Goal: Information Seeking & Learning: Learn about a topic

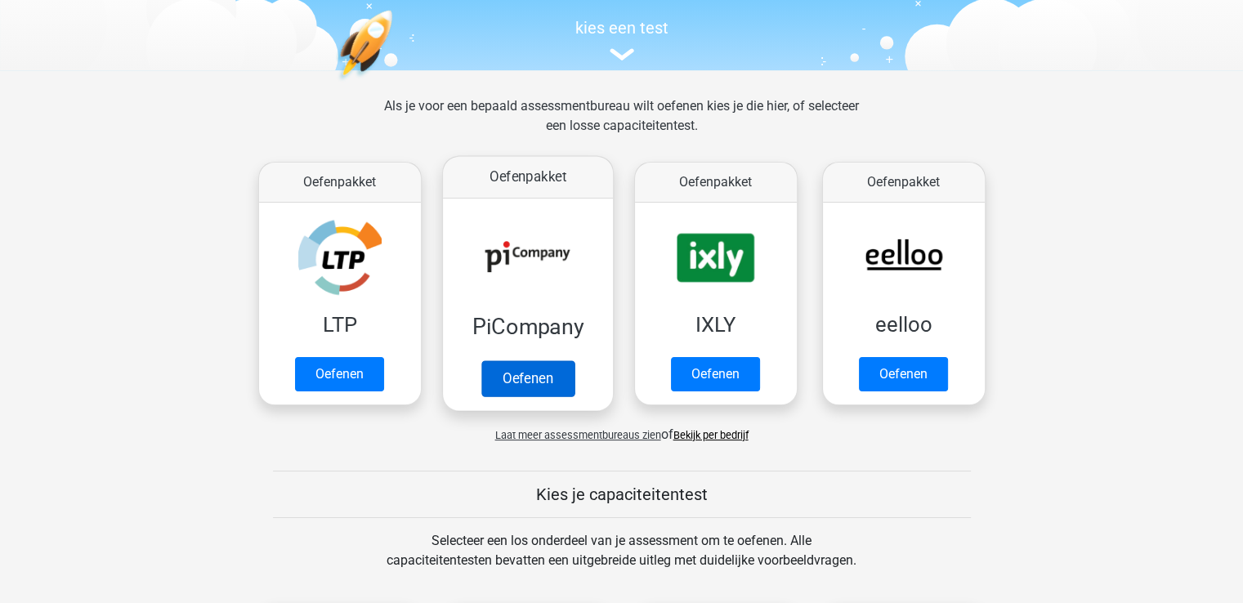
scroll to position [490, 0]
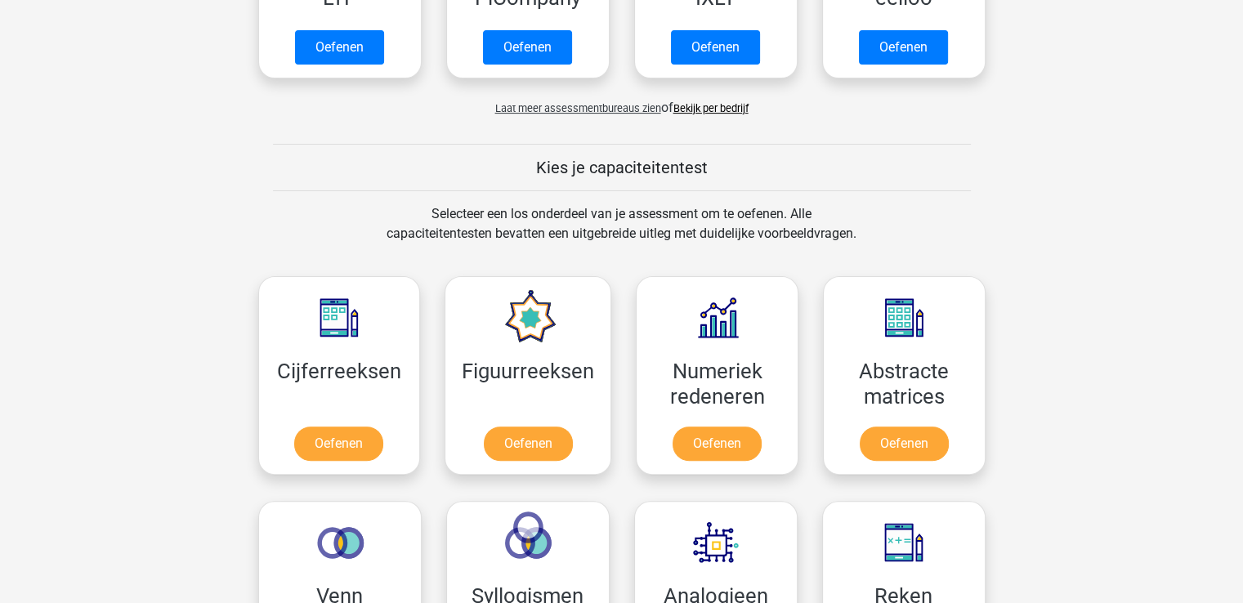
click at [583, 109] on span "Laat meer assessmentbureaus zien" at bounding box center [578, 108] width 166 height 12
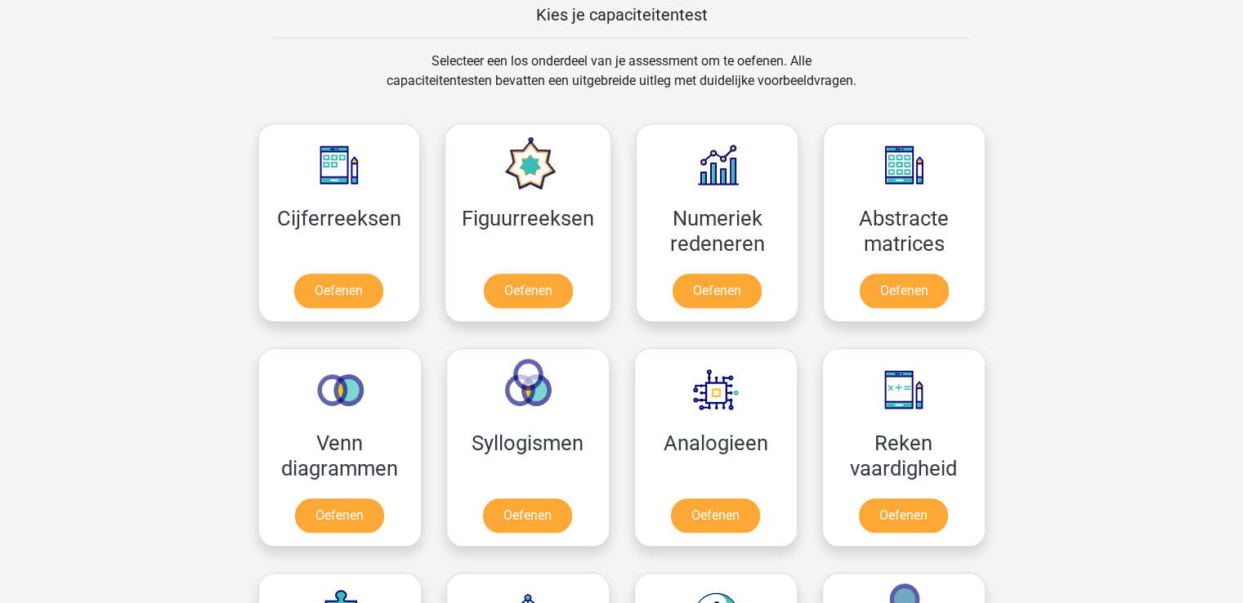
scroll to position [1634, 0]
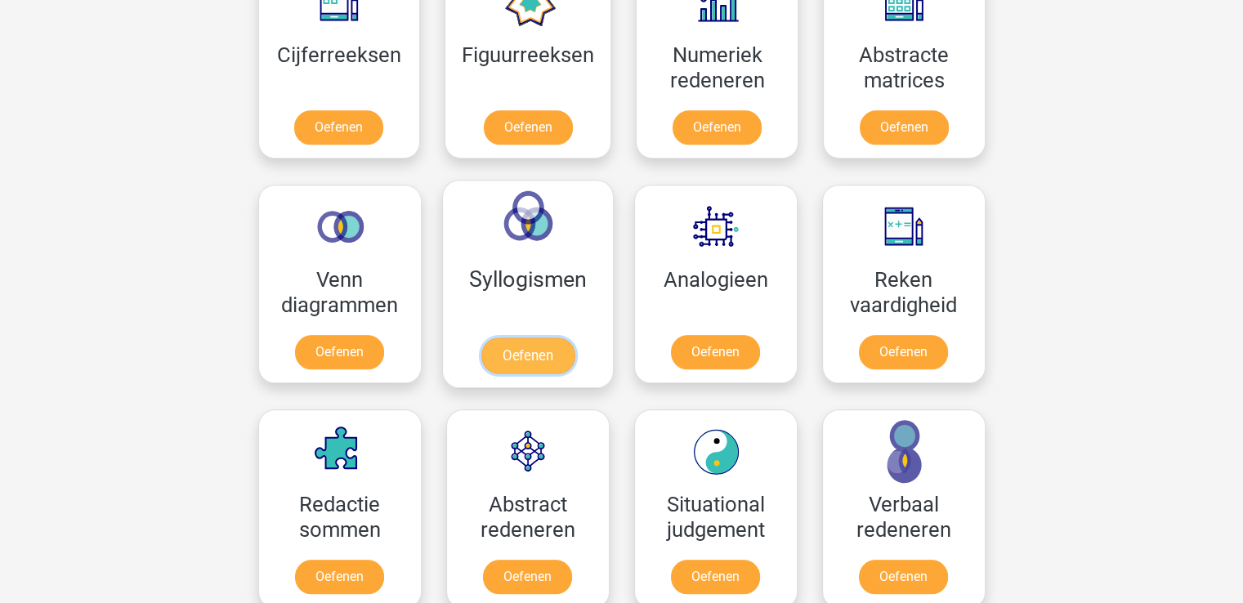
click at [559, 350] on link "Oefenen" at bounding box center [526, 355] width 93 height 36
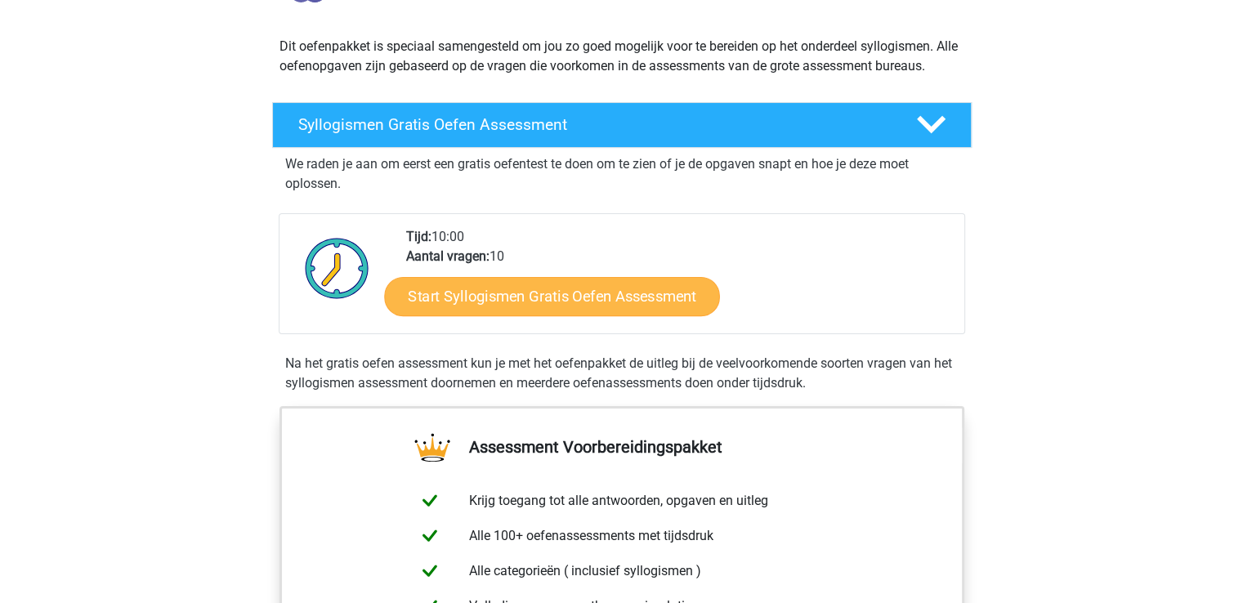
scroll to position [163, 0]
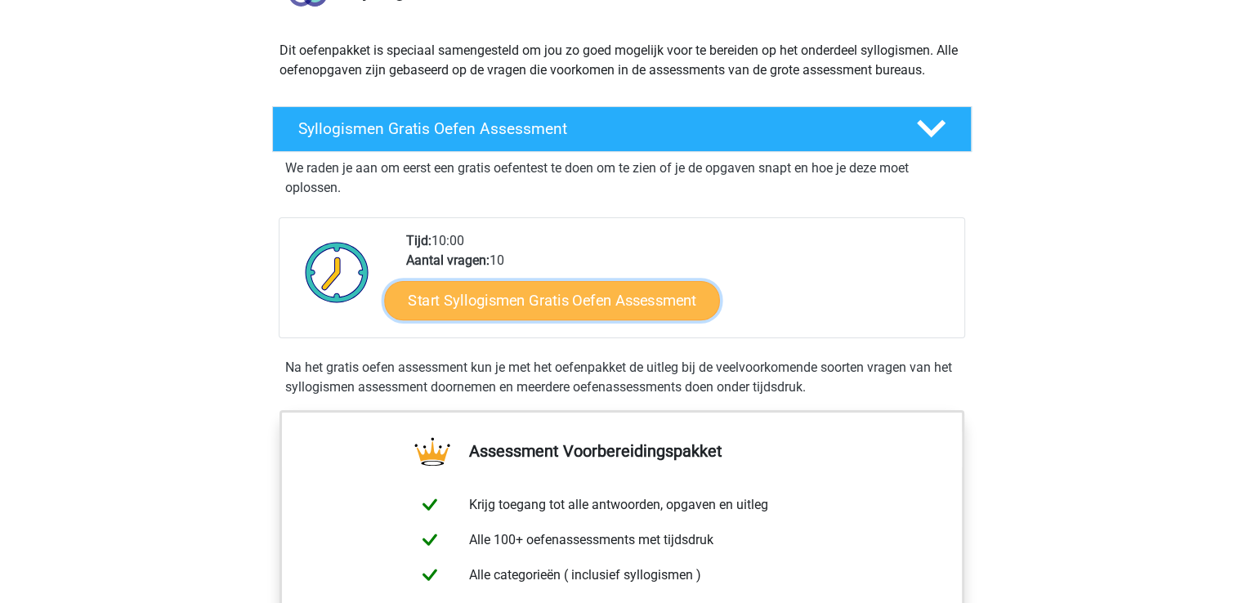
click at [564, 301] on link "Start Syllogismen Gratis Oefen Assessment" at bounding box center [552, 299] width 336 height 39
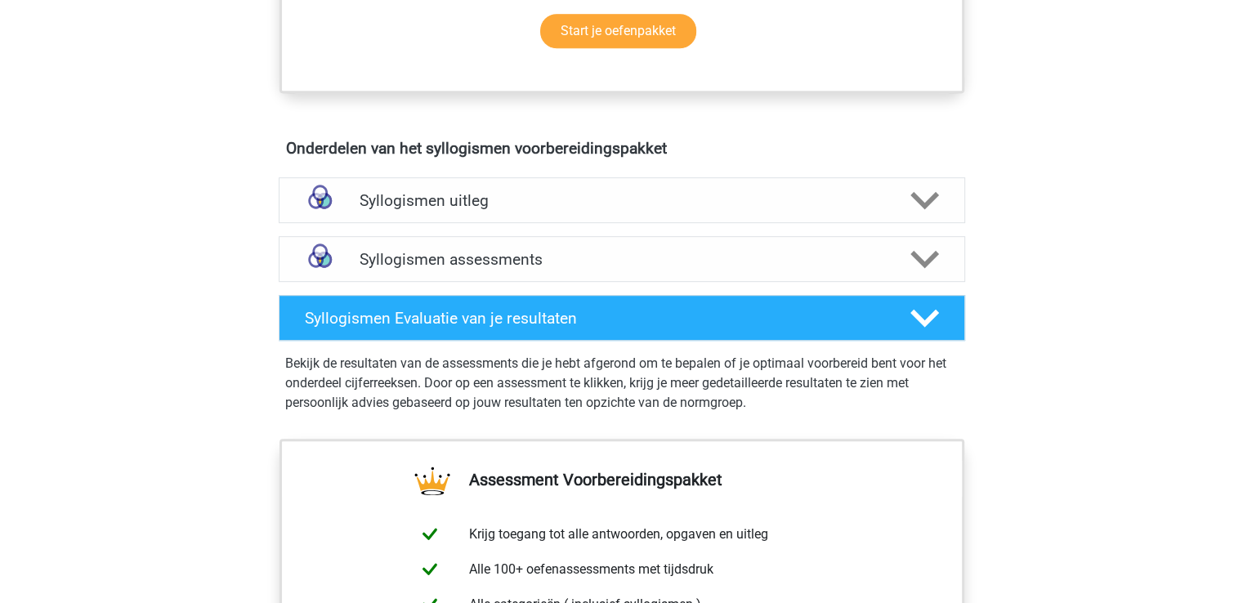
scroll to position [980, 0]
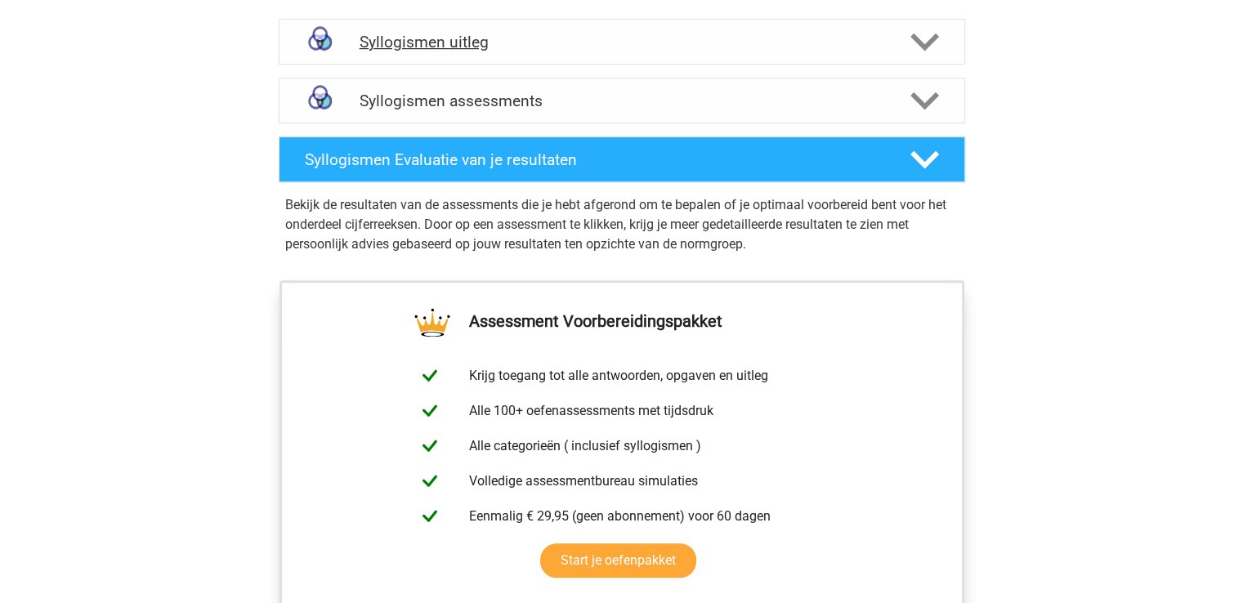
click at [466, 40] on h4 "Syllogismen uitleg" at bounding box center [621, 42] width 524 height 19
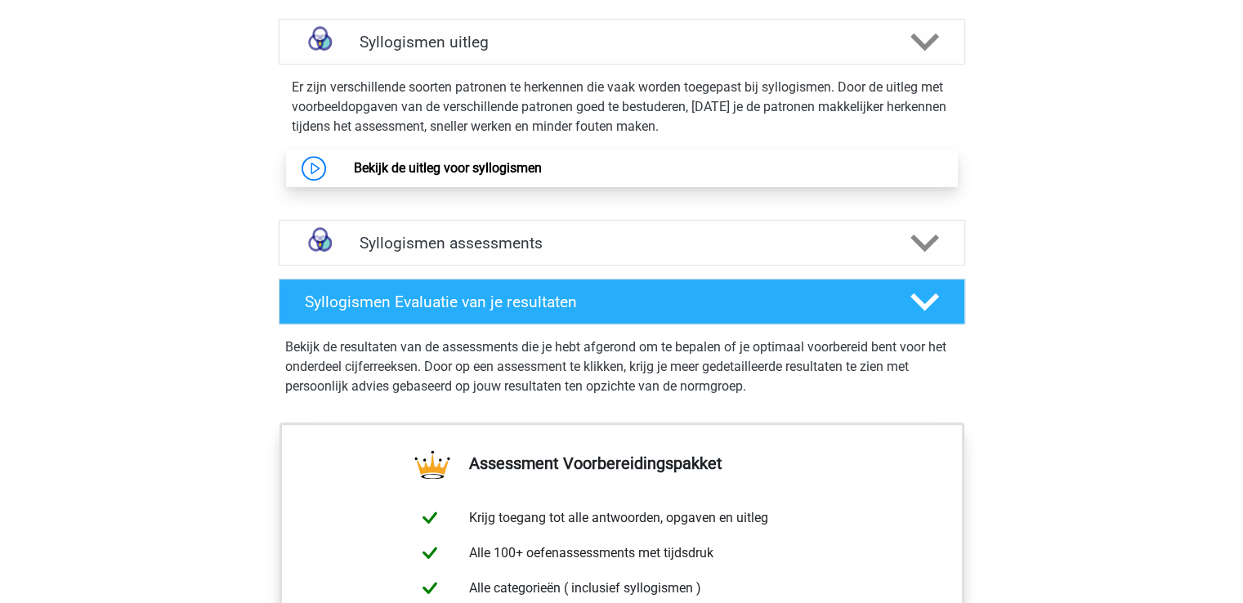
click at [507, 172] on link "Bekijk de uitleg voor syllogismen" at bounding box center [448, 168] width 188 height 16
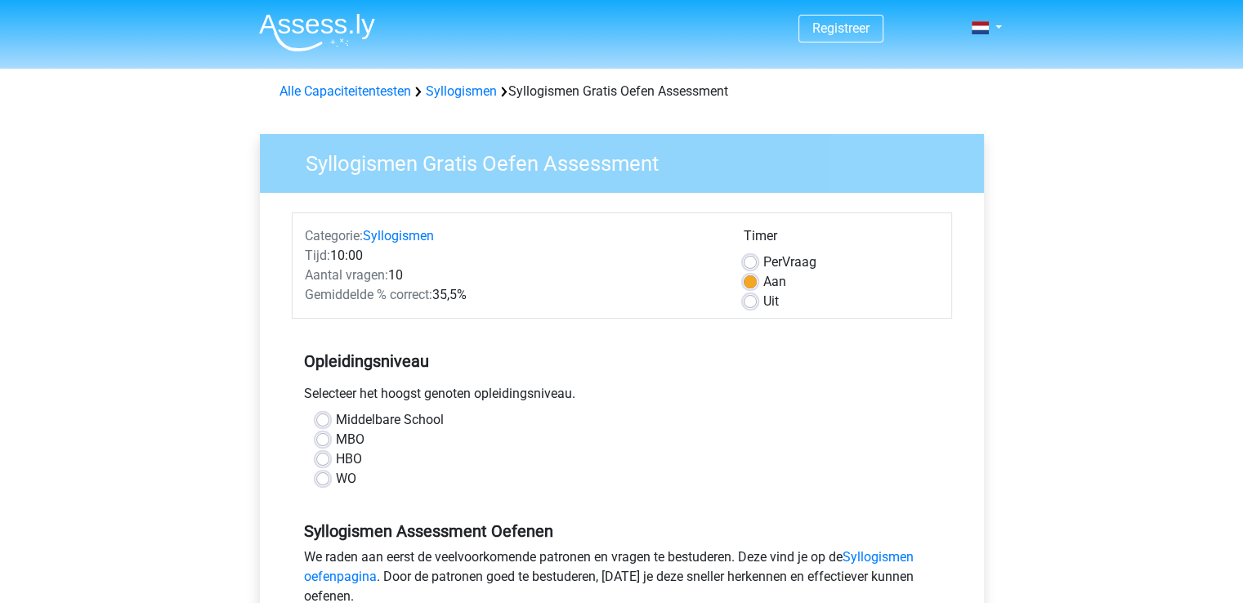
scroll to position [163, 0]
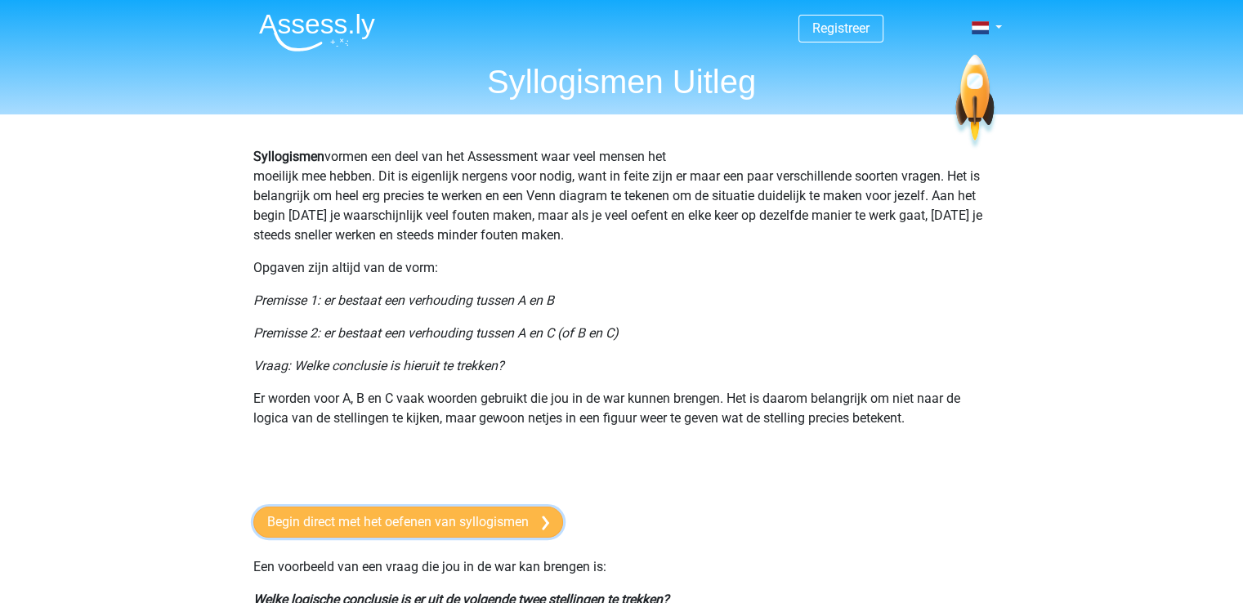
click at [422, 534] on link "Begin direct met het oefenen van syllogismen" at bounding box center [408, 522] width 310 height 31
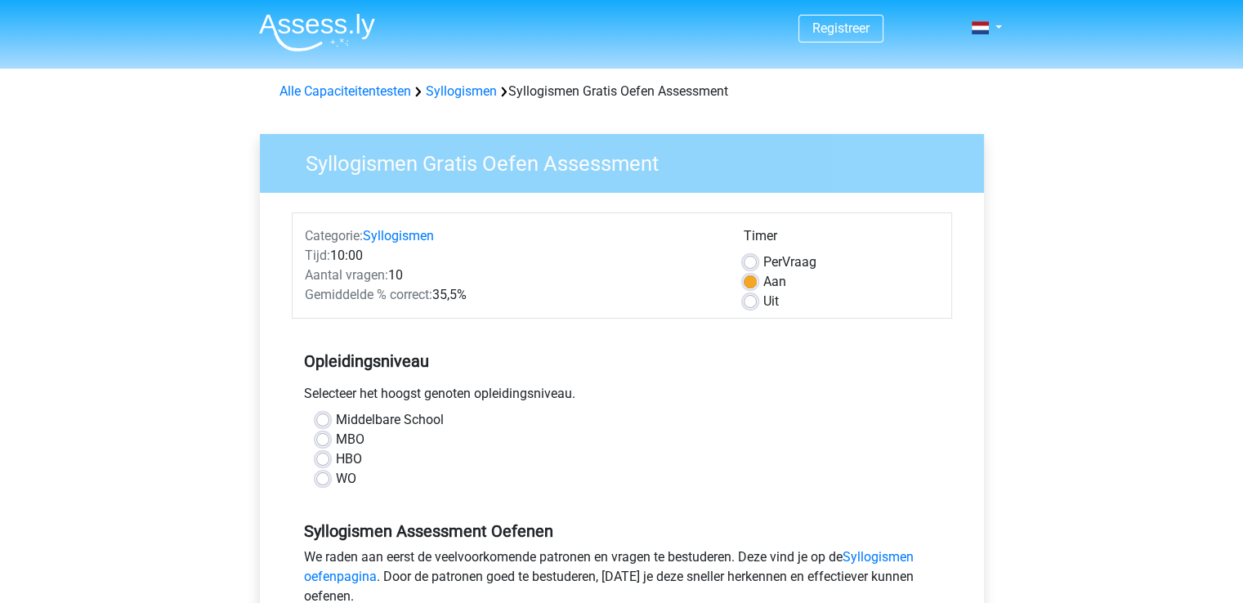
click at [336, 479] on label "WO" at bounding box center [346, 479] width 20 height 20
click at [319, 479] on input "WO" at bounding box center [322, 477] width 13 height 16
radio input "true"
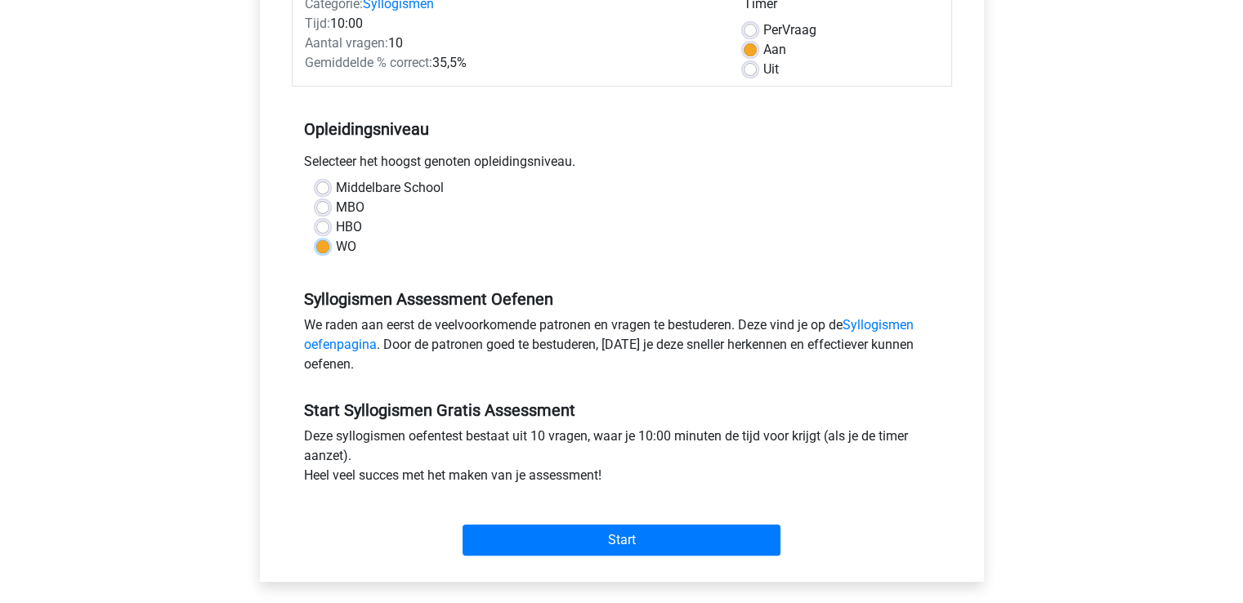
scroll to position [245, 0]
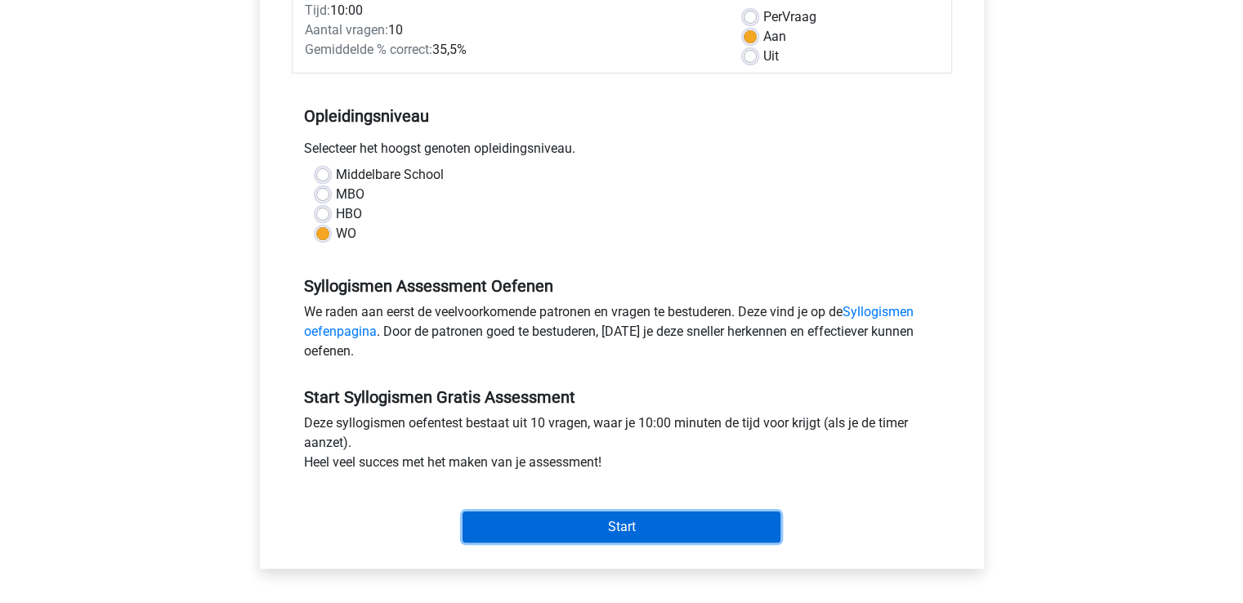
click at [631, 533] on input "Start" at bounding box center [621, 526] width 318 height 31
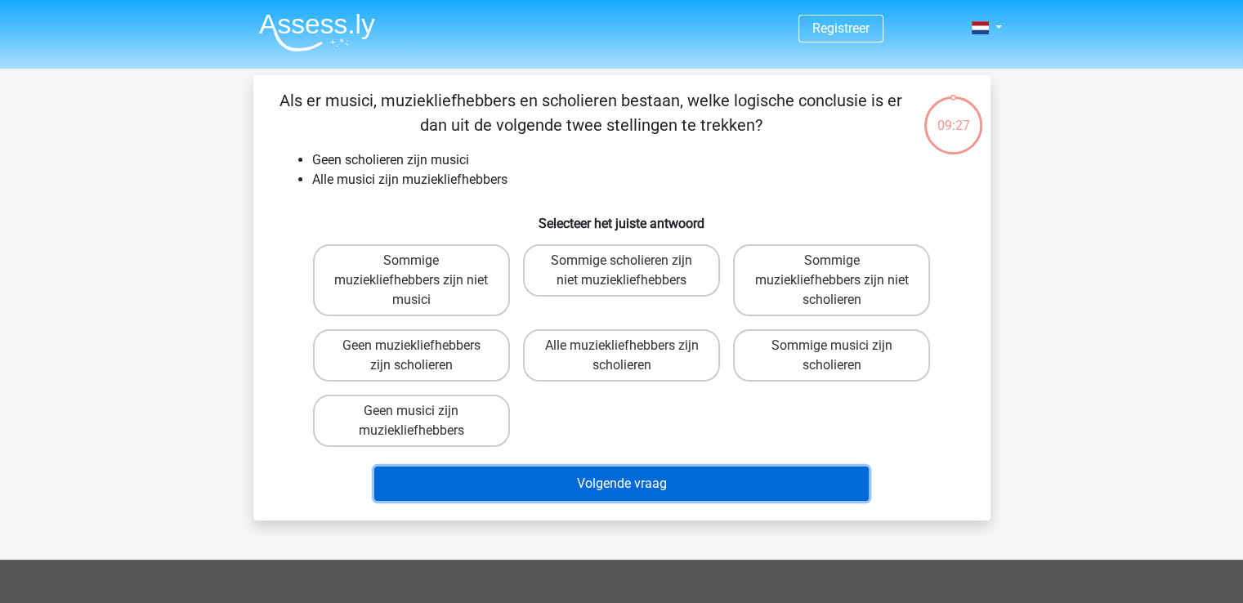
click at [597, 484] on button "Volgende vraag" at bounding box center [621, 483] width 494 height 34
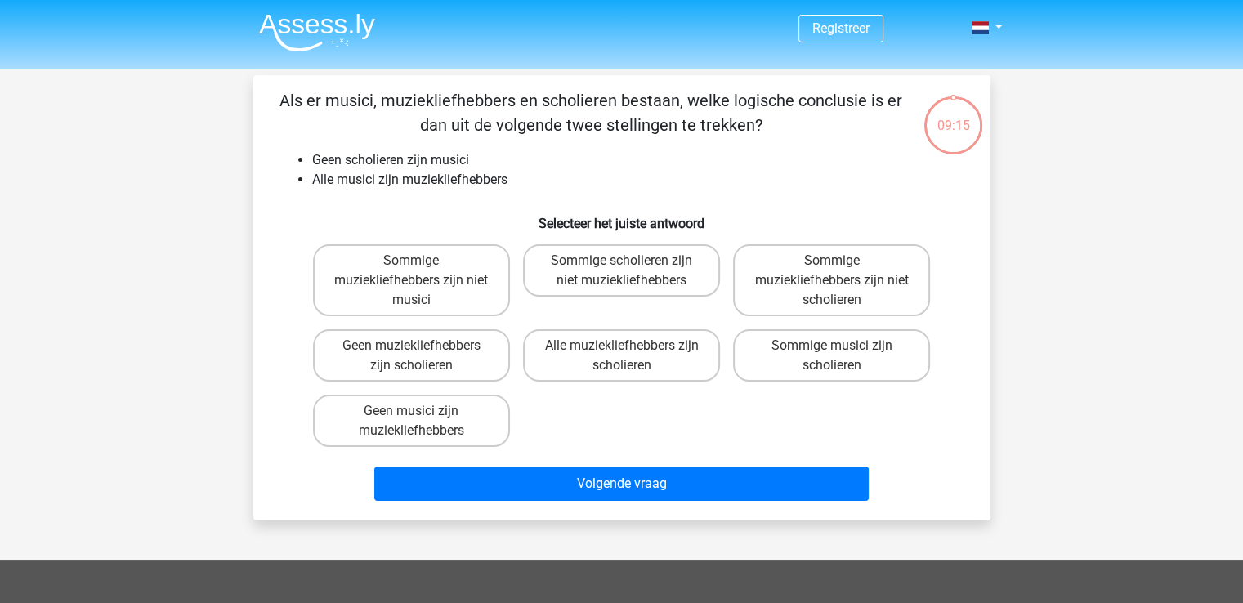
click at [199, 344] on div "Registreer Nederlands English" at bounding box center [621, 495] width 1243 height 991
click at [417, 279] on label "Sommige muziekliefhebbers zijn niet musici" at bounding box center [411, 280] width 197 height 72
click at [417, 271] on input "Sommige muziekliefhebbers zijn niet musici" at bounding box center [416, 266] width 11 height 11
radio input "true"
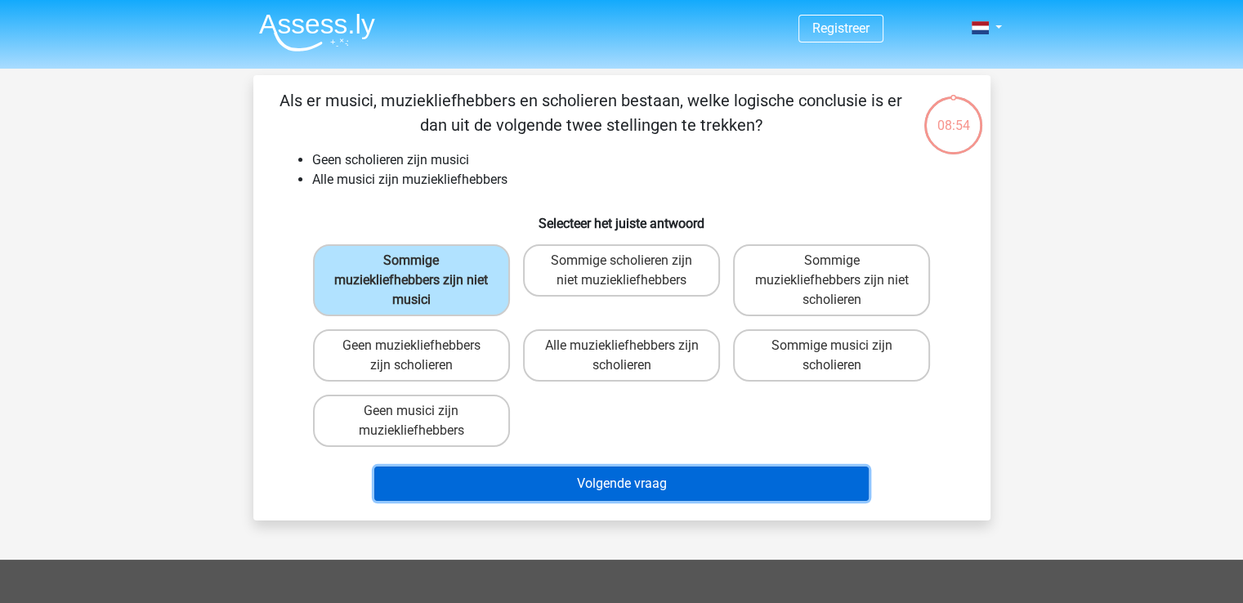
click at [615, 482] on button "Volgende vraag" at bounding box center [621, 483] width 494 height 34
click at [624, 482] on button "Volgende vraag" at bounding box center [621, 483] width 494 height 34
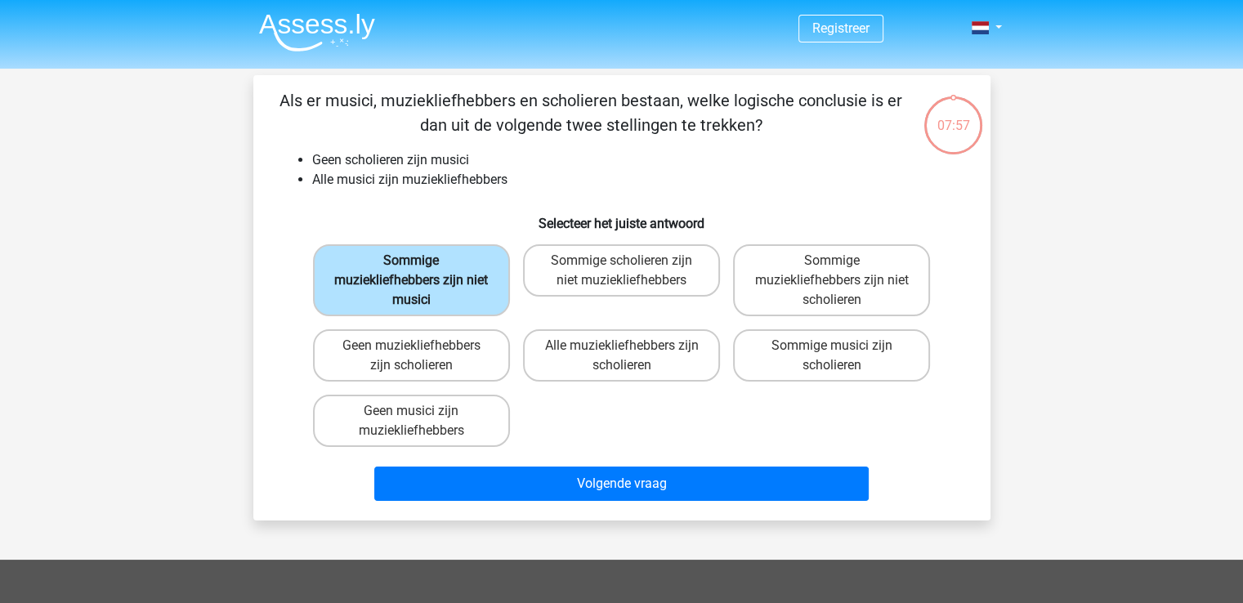
click at [347, 262] on label "Sommige muziekliefhebbers zijn niet musici" at bounding box center [411, 280] width 197 height 72
click at [411, 262] on input "Sommige muziekliefhebbers zijn niet musici" at bounding box center [416, 266] width 11 height 11
click at [347, 262] on label "Sommige muziekliefhebbers zijn niet musici" at bounding box center [411, 280] width 197 height 72
click at [411, 262] on input "Sommige muziekliefhebbers zijn niet musici" at bounding box center [416, 266] width 11 height 11
click at [347, 262] on label "Sommige muziekliefhebbers zijn niet musici" at bounding box center [411, 280] width 197 height 72
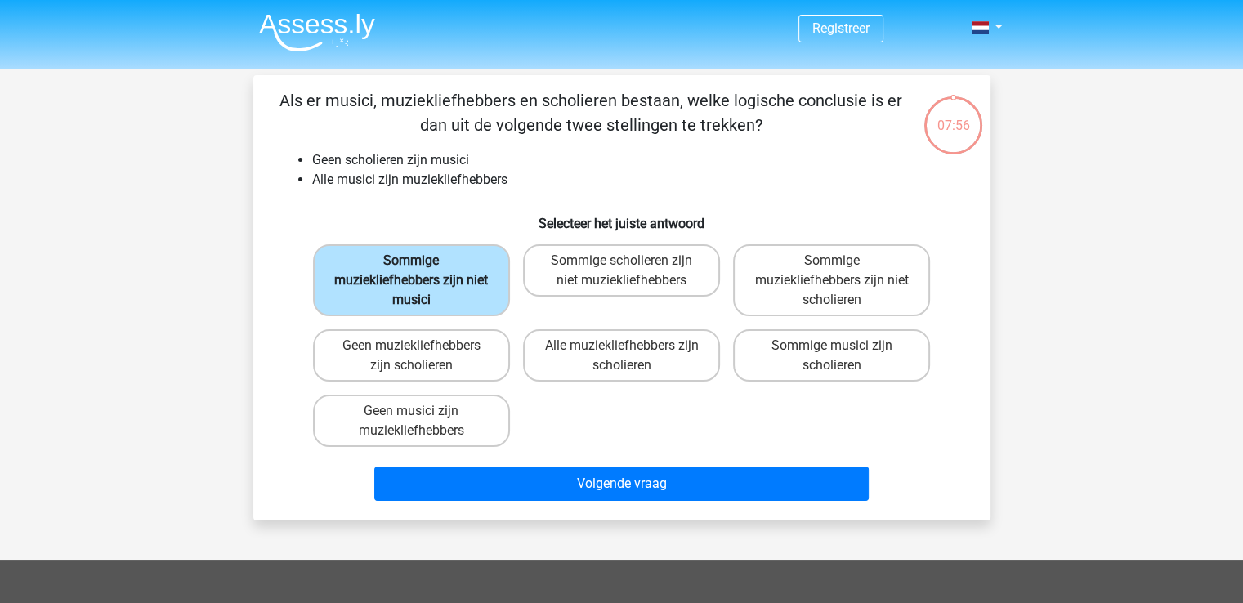
click at [411, 262] on input "Sommige muziekliefhebbers zijn niet musici" at bounding box center [416, 266] width 11 height 11
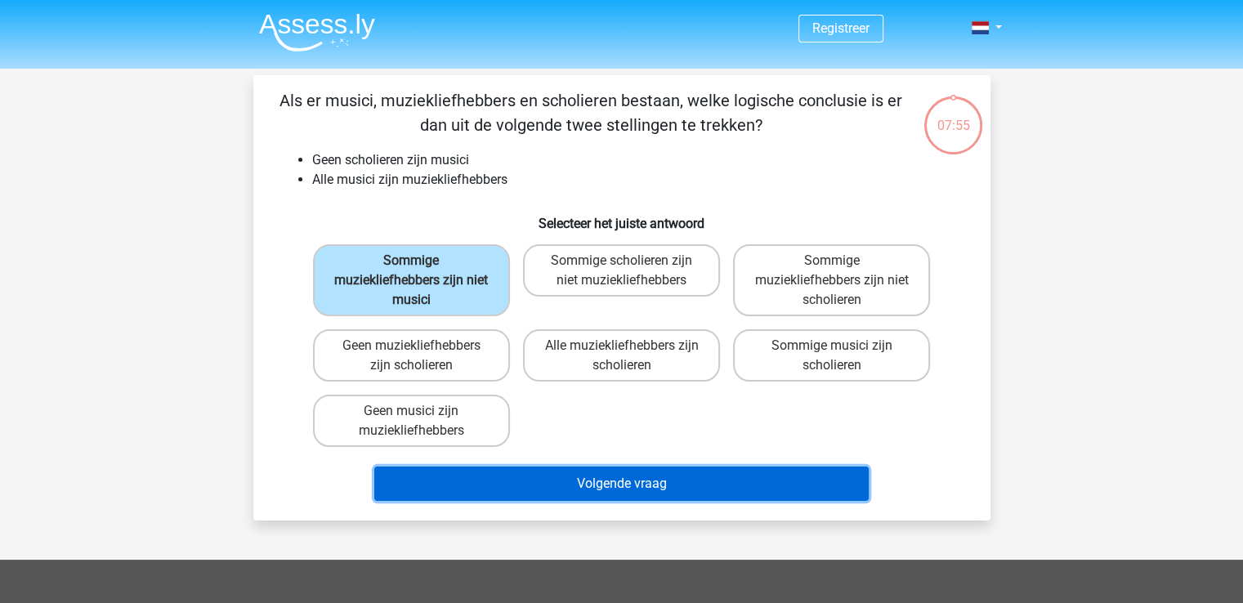
click at [663, 486] on button "Volgende vraag" at bounding box center [621, 483] width 494 height 34
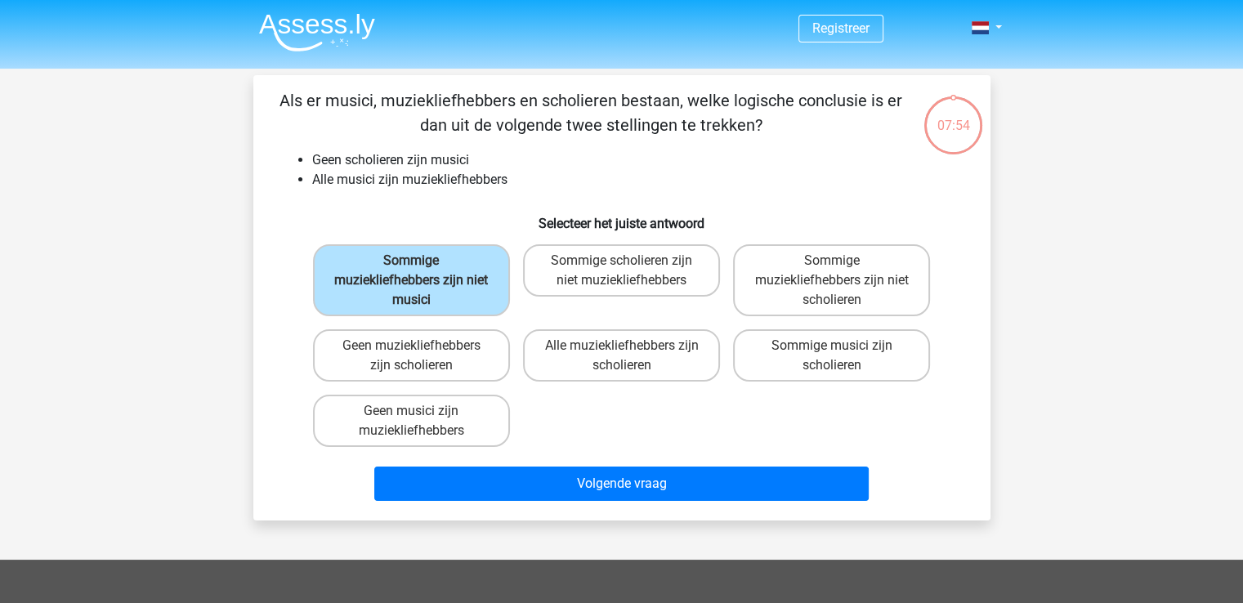
click at [605, 239] on div "Sommige scholieren zijn niet muziekliefhebbers" at bounding box center [621, 280] width 210 height 85
click at [605, 270] on label "Sommige scholieren zijn niet muziekliefhebbers" at bounding box center [621, 270] width 197 height 52
click at [621, 270] on input "Sommige scholieren zijn niet muziekliefhebbers" at bounding box center [626, 266] width 11 height 11
radio input "true"
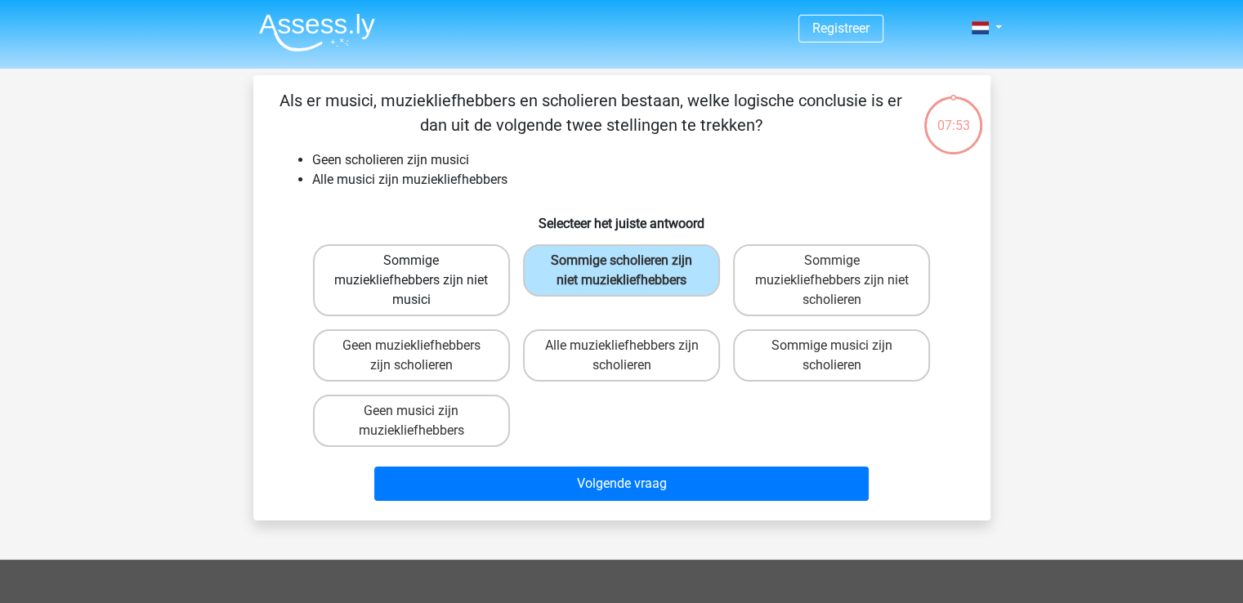
click at [413, 274] on label "Sommige muziekliefhebbers zijn niet musici" at bounding box center [411, 280] width 197 height 72
click at [413, 271] on input "Sommige muziekliefhebbers zijn niet musici" at bounding box center [416, 266] width 11 height 11
radio input "true"
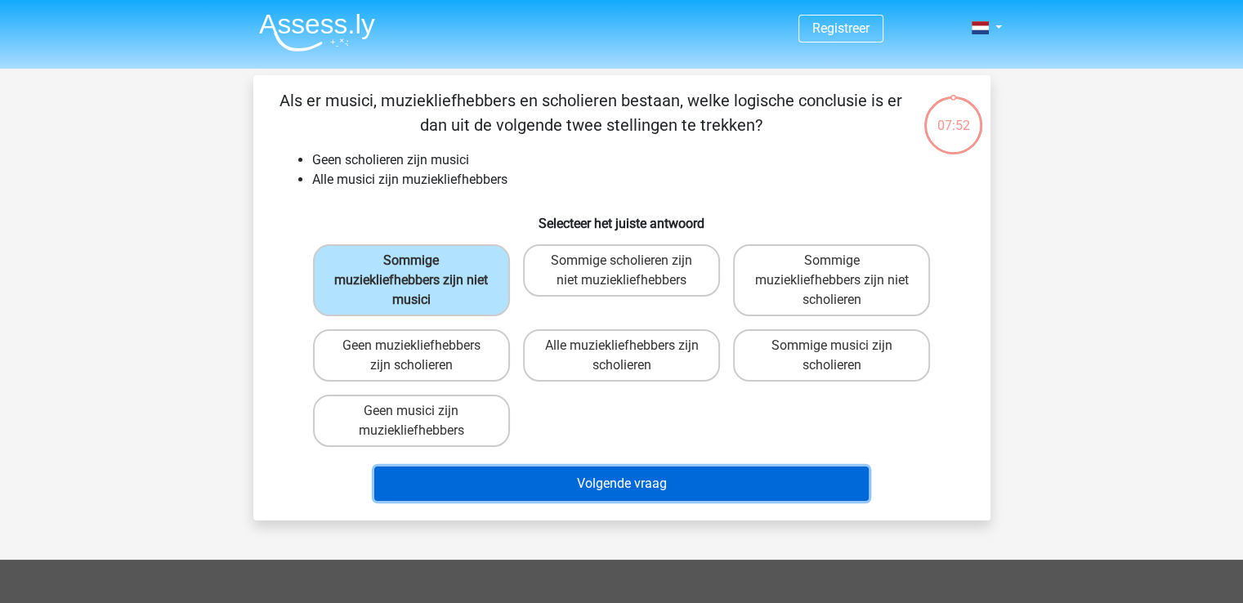
click at [659, 488] on button "Volgende vraag" at bounding box center [621, 483] width 494 height 34
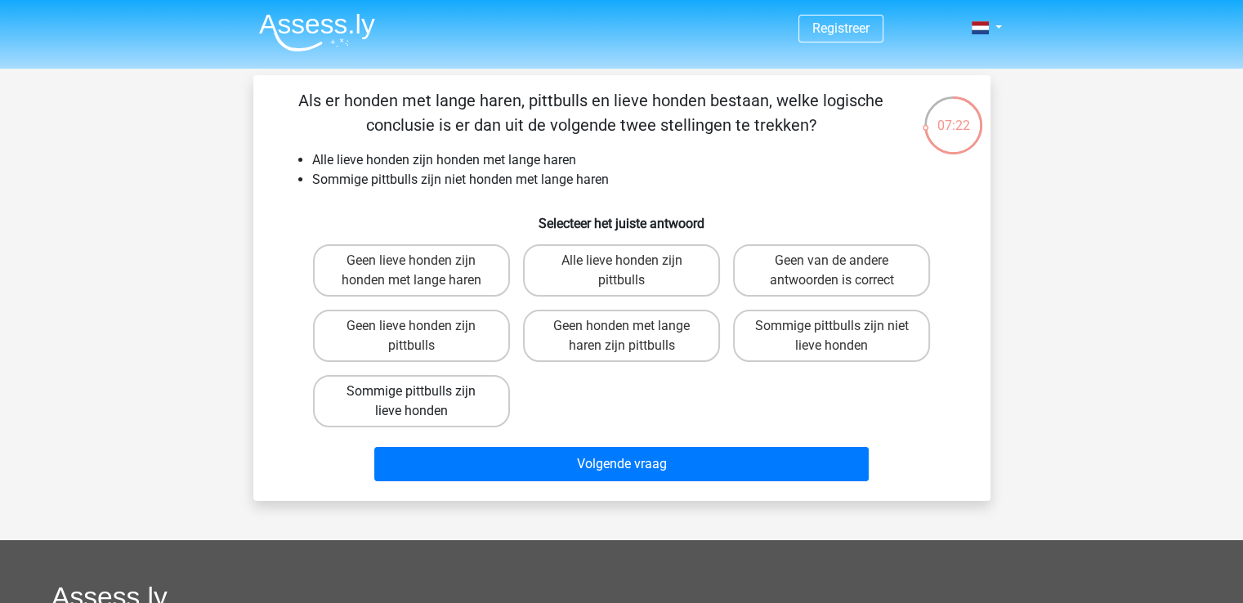
click at [390, 395] on label "Sommige pittbulls zijn lieve honden" at bounding box center [411, 401] width 197 height 52
click at [411, 395] on input "Sommige pittbulls zijn lieve honden" at bounding box center [416, 396] width 11 height 11
radio input "true"
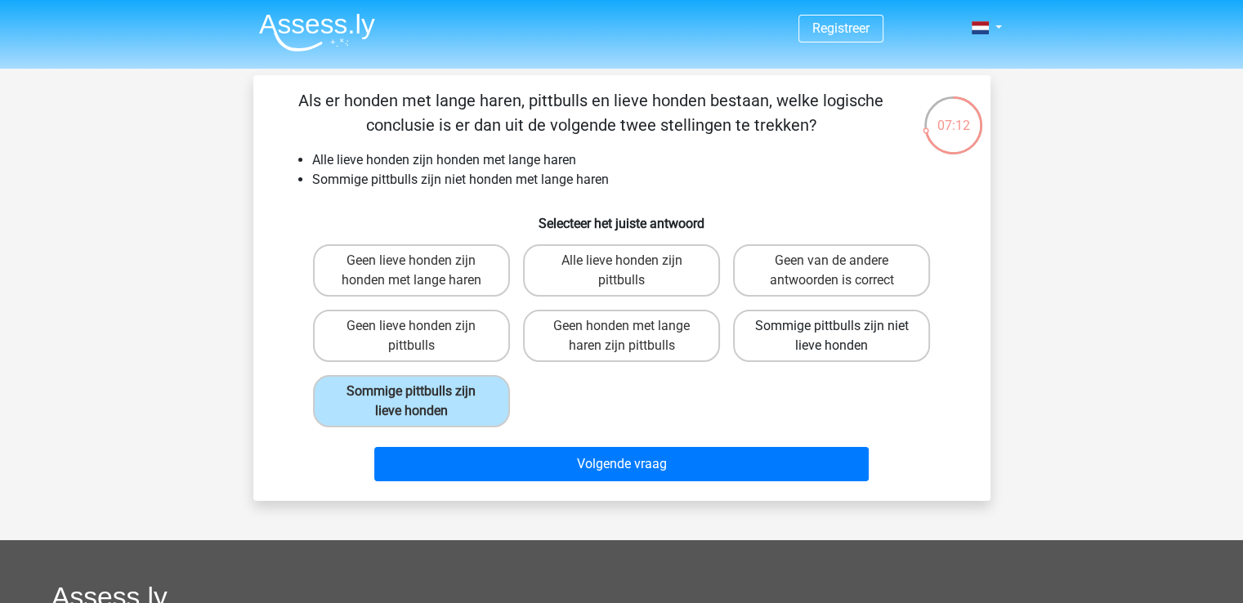
click at [774, 340] on label "Sommige pittbulls zijn niet lieve honden" at bounding box center [831, 336] width 197 height 52
click at [832, 337] on input "Sommige pittbulls zijn niet lieve honden" at bounding box center [837, 331] width 11 height 11
radio input "true"
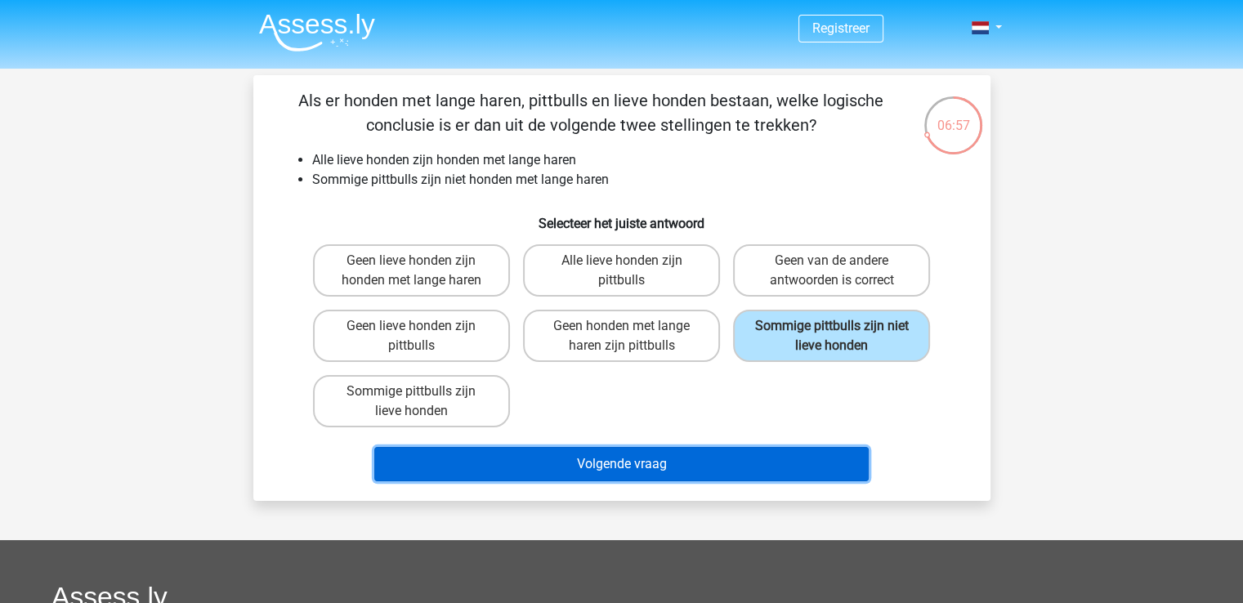
click at [611, 464] on button "Volgende vraag" at bounding box center [621, 464] width 494 height 34
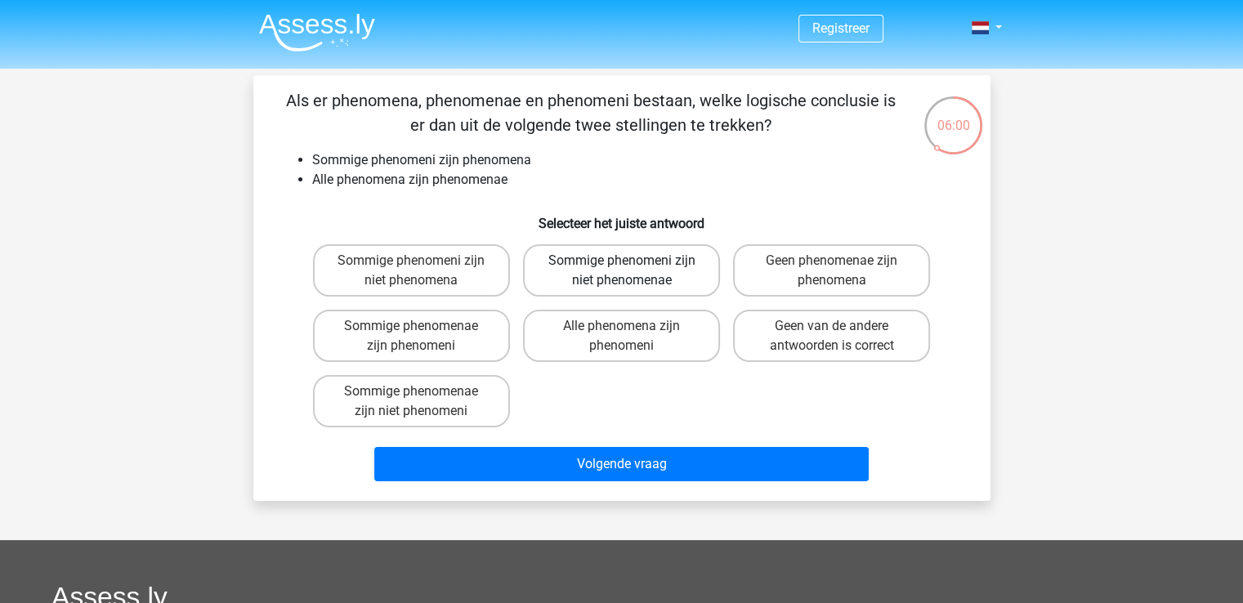
click at [548, 269] on label "Sommige phenomeni zijn niet phenomenae" at bounding box center [621, 270] width 197 height 52
click at [621, 269] on input "Sommige phenomeni zijn niet phenomenae" at bounding box center [626, 266] width 11 height 11
radio input "true"
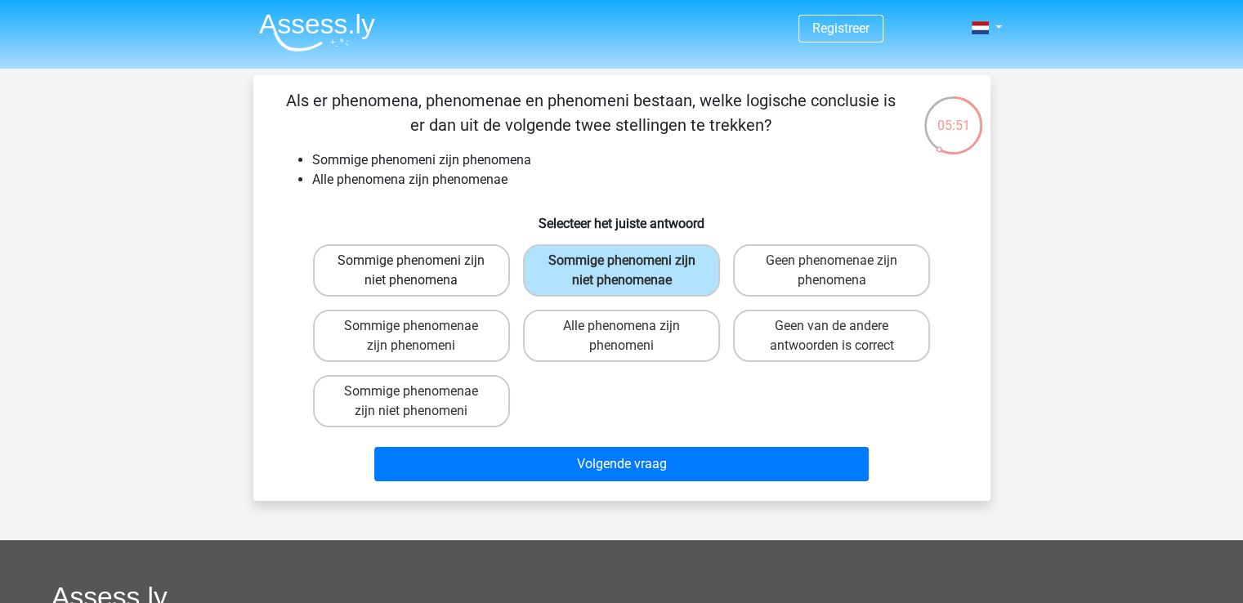
click at [350, 269] on label "Sommige phenomeni zijn niet phenomena" at bounding box center [411, 270] width 197 height 52
click at [411, 269] on input "Sommige phenomeni zijn niet phenomena" at bounding box center [416, 266] width 11 height 11
radio input "true"
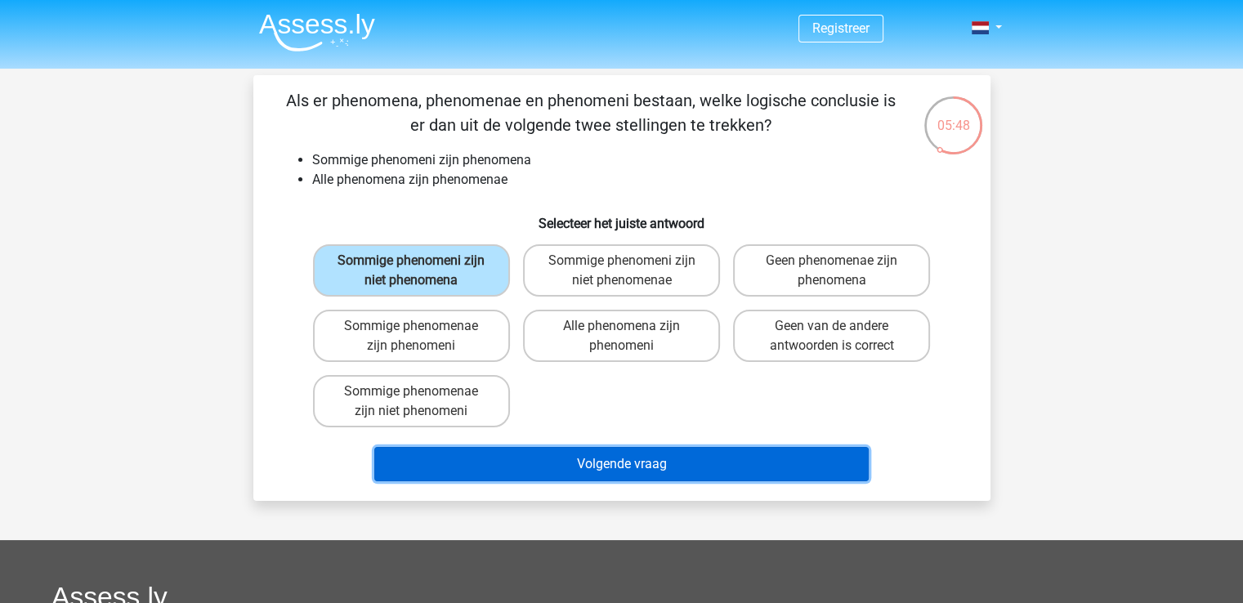
click at [599, 466] on button "Volgende vraag" at bounding box center [621, 464] width 494 height 34
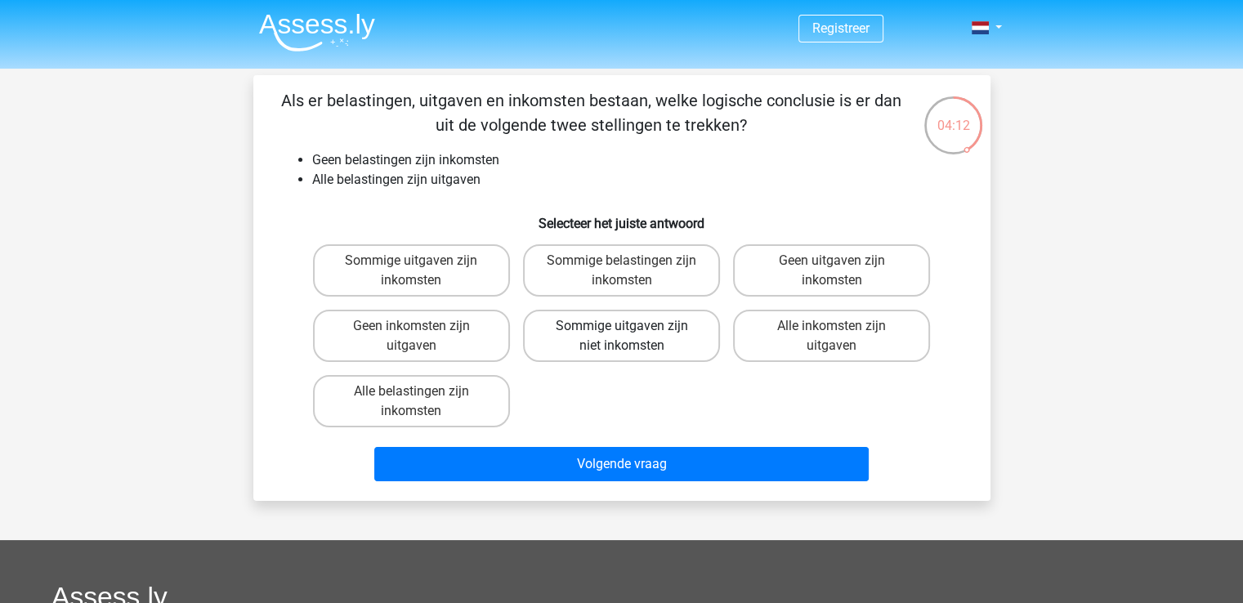
click at [542, 321] on label "Sommige uitgaven zijn niet inkomsten" at bounding box center [621, 336] width 197 height 52
click at [621, 326] on input "Sommige uitgaven zijn niet inkomsten" at bounding box center [626, 331] width 11 height 11
radio input "true"
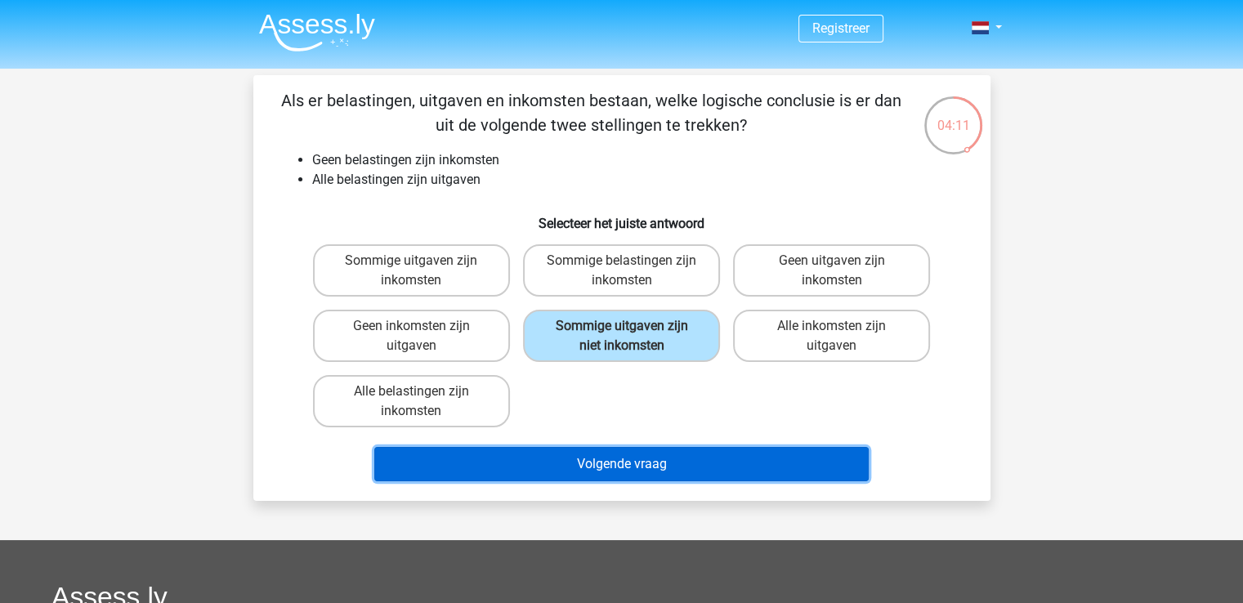
click at [622, 472] on button "Volgende vraag" at bounding box center [621, 464] width 494 height 34
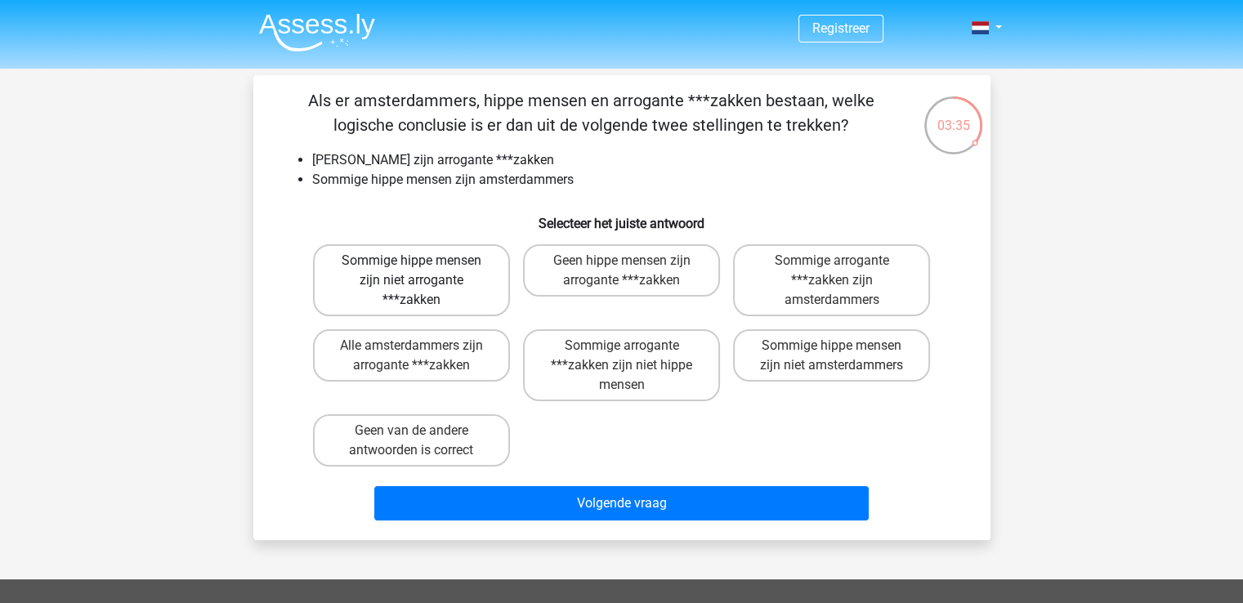
click at [389, 288] on label "Sommige hippe mensen zijn niet arrogante ***zakken" at bounding box center [411, 280] width 197 height 72
click at [411, 271] on input "Sommige hippe mensen zijn niet arrogante ***zakken" at bounding box center [416, 266] width 11 height 11
radio input "true"
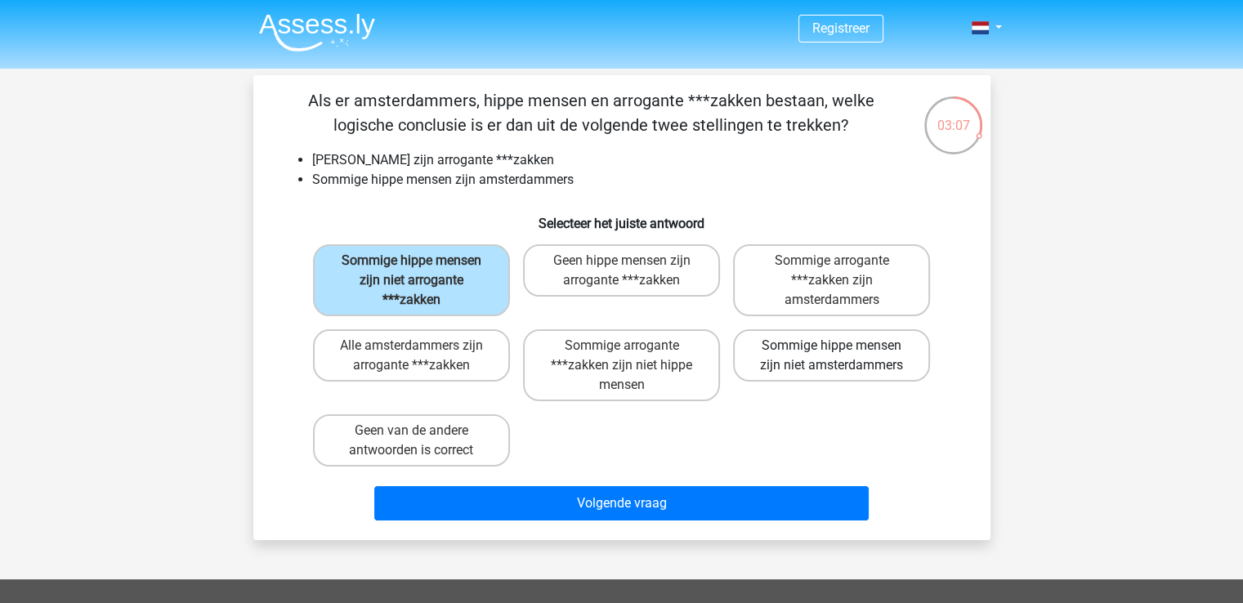
click at [797, 355] on label "Sommige hippe mensen zijn niet amsterdammers" at bounding box center [831, 355] width 197 height 52
click at [832, 355] on input "Sommige hippe mensen zijn niet amsterdammers" at bounding box center [837, 351] width 11 height 11
radio input "true"
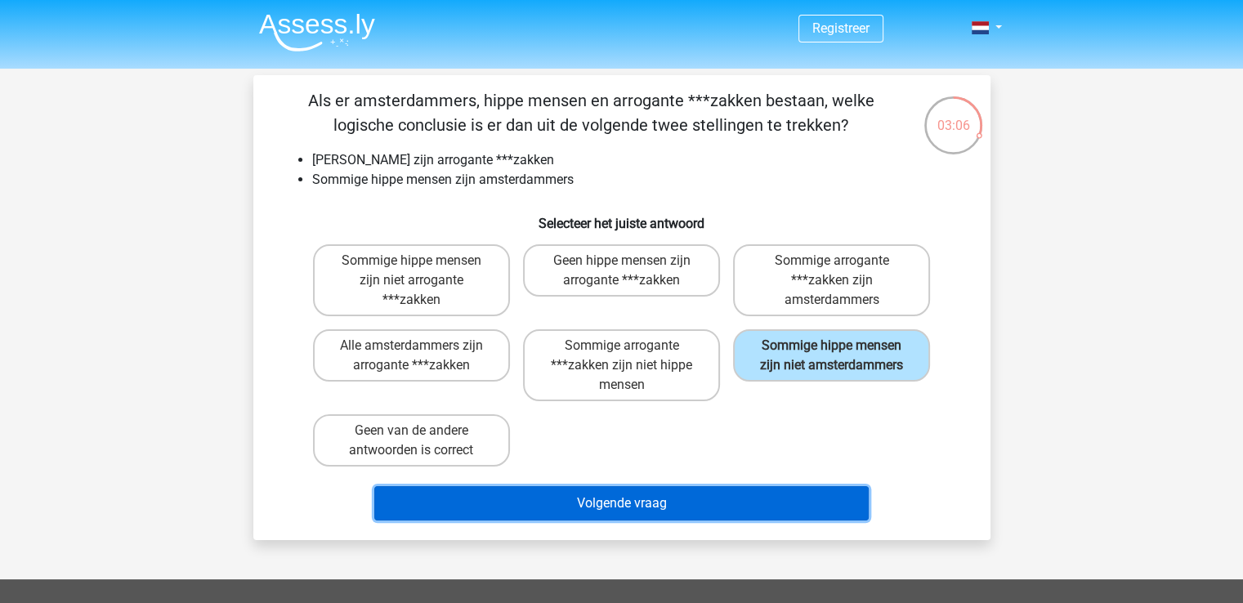
click at [575, 502] on button "Volgende vraag" at bounding box center [621, 503] width 494 height 34
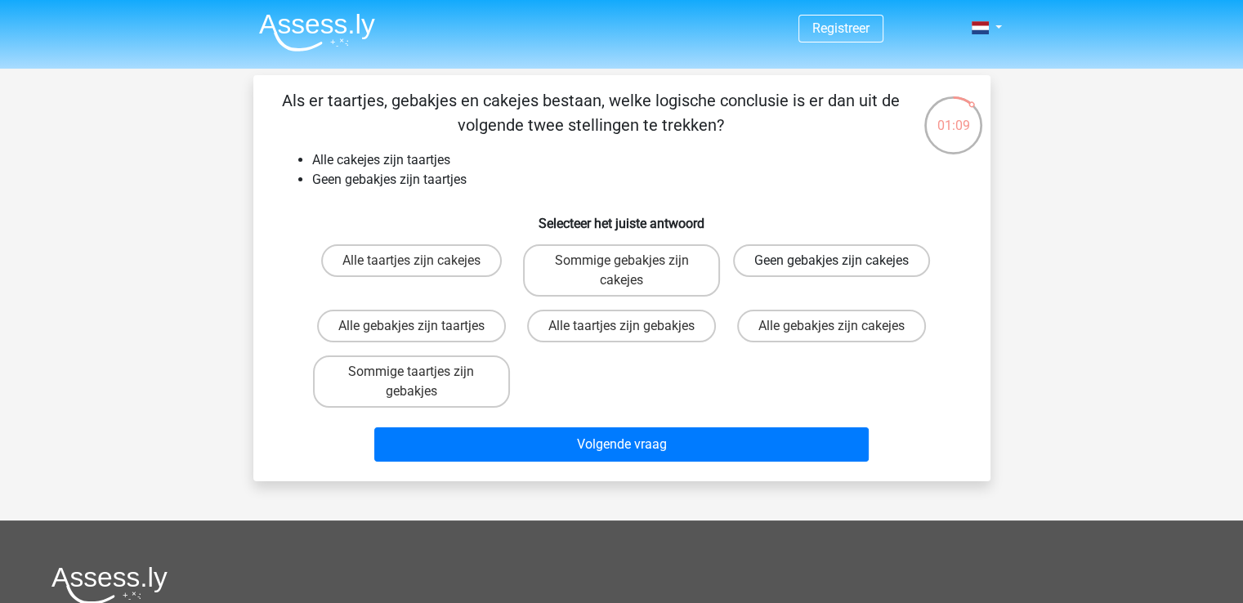
click at [779, 266] on label "Geen gebakjes zijn cakejes" at bounding box center [831, 260] width 197 height 33
click at [832, 266] on input "Geen gebakjes zijn cakejes" at bounding box center [837, 266] width 11 height 11
radio input "true"
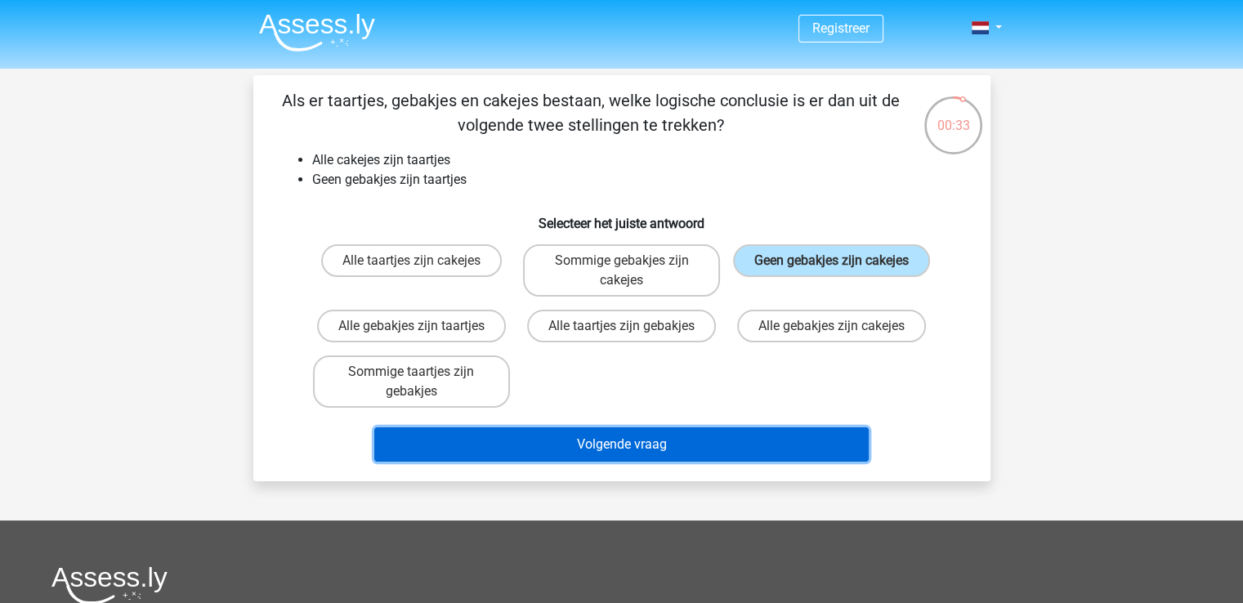
click at [597, 440] on button "Volgende vraag" at bounding box center [621, 444] width 494 height 34
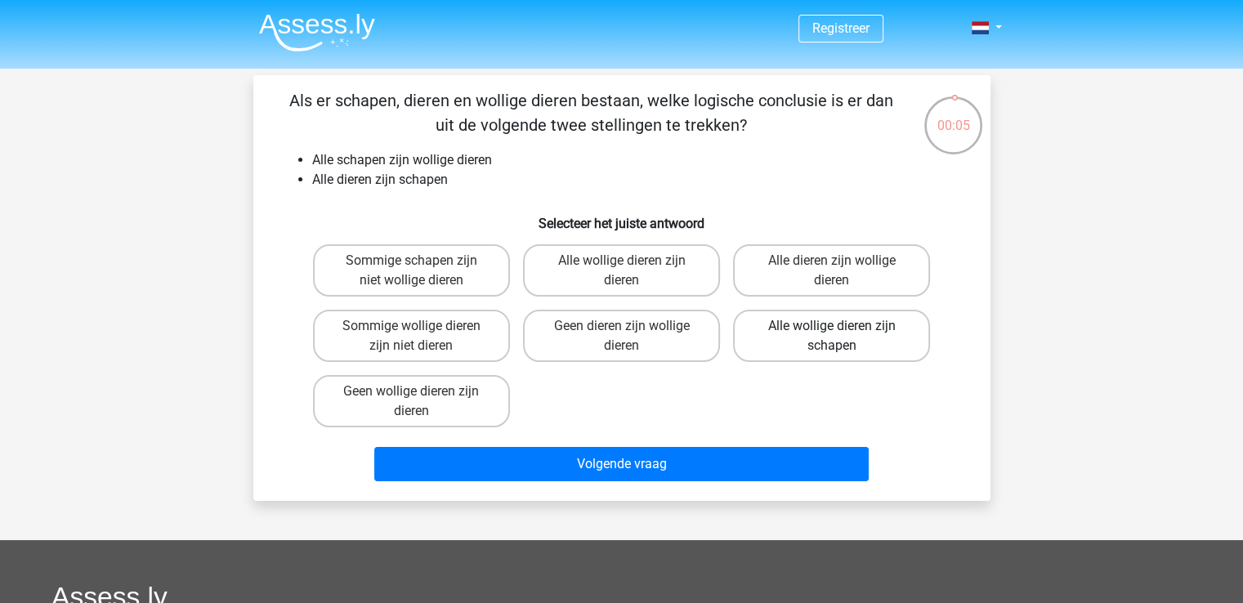
click at [790, 333] on label "Alle wollige dieren zijn schapen" at bounding box center [831, 336] width 197 height 52
click at [832, 333] on input "Alle wollige dieren zijn schapen" at bounding box center [837, 331] width 11 height 11
radio input "true"
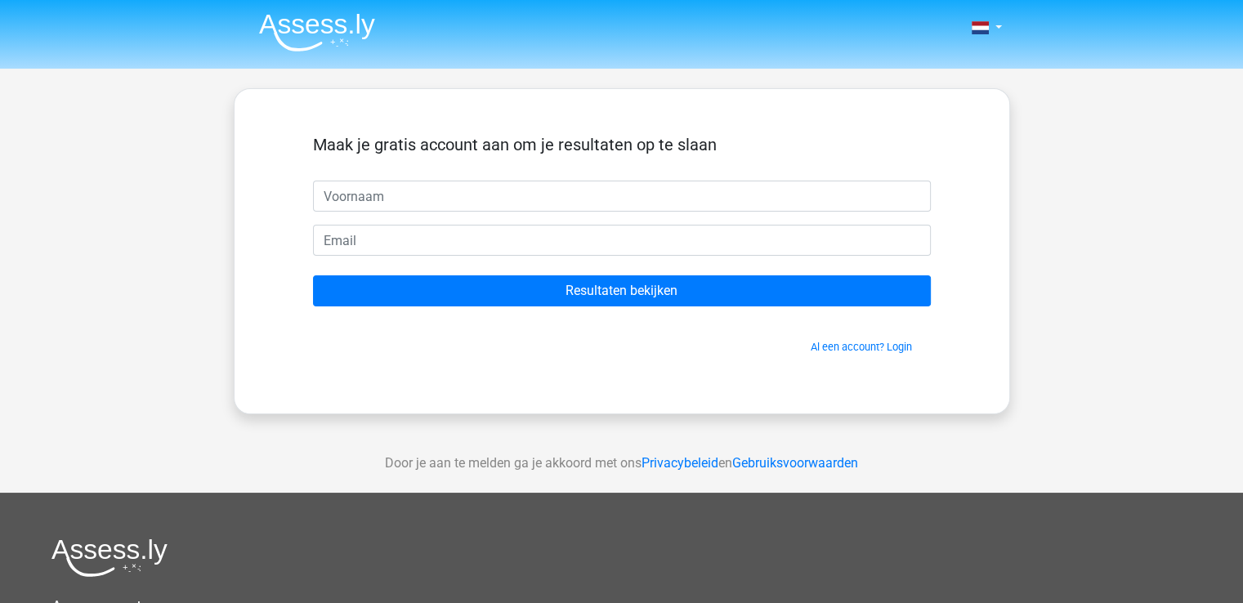
click at [399, 190] on input "text" at bounding box center [622, 196] width 618 height 31
type input "[PERSON_NAME]"
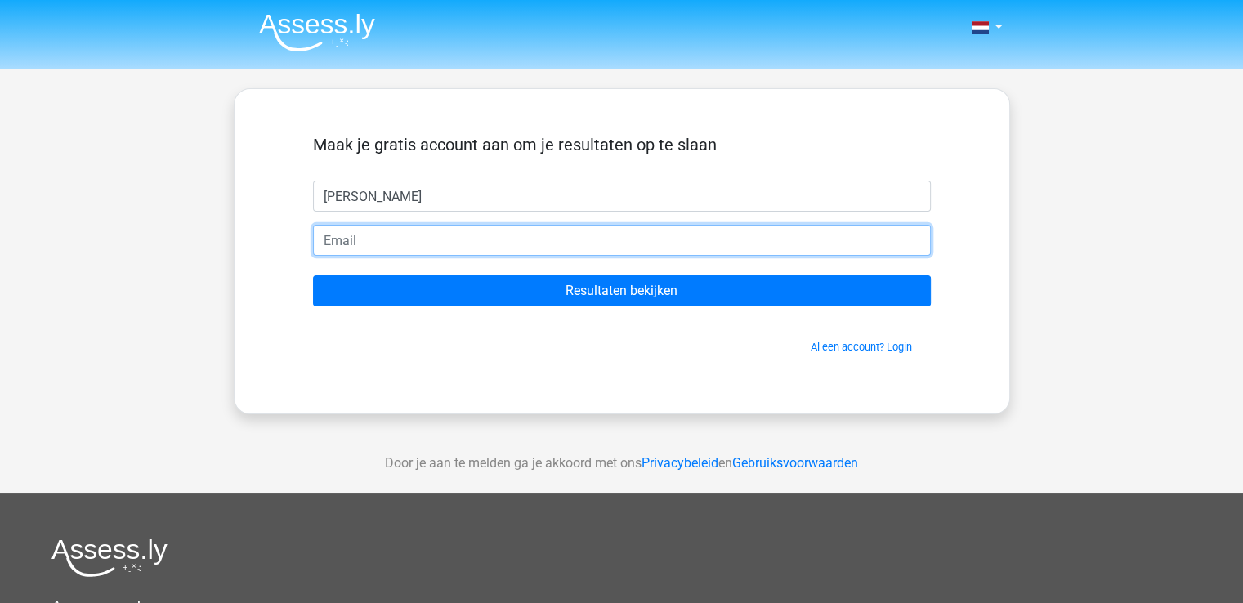
click at [372, 239] on input "email" at bounding box center [622, 240] width 618 height 31
type input "[EMAIL_ADDRESS][DOMAIN_NAME]"
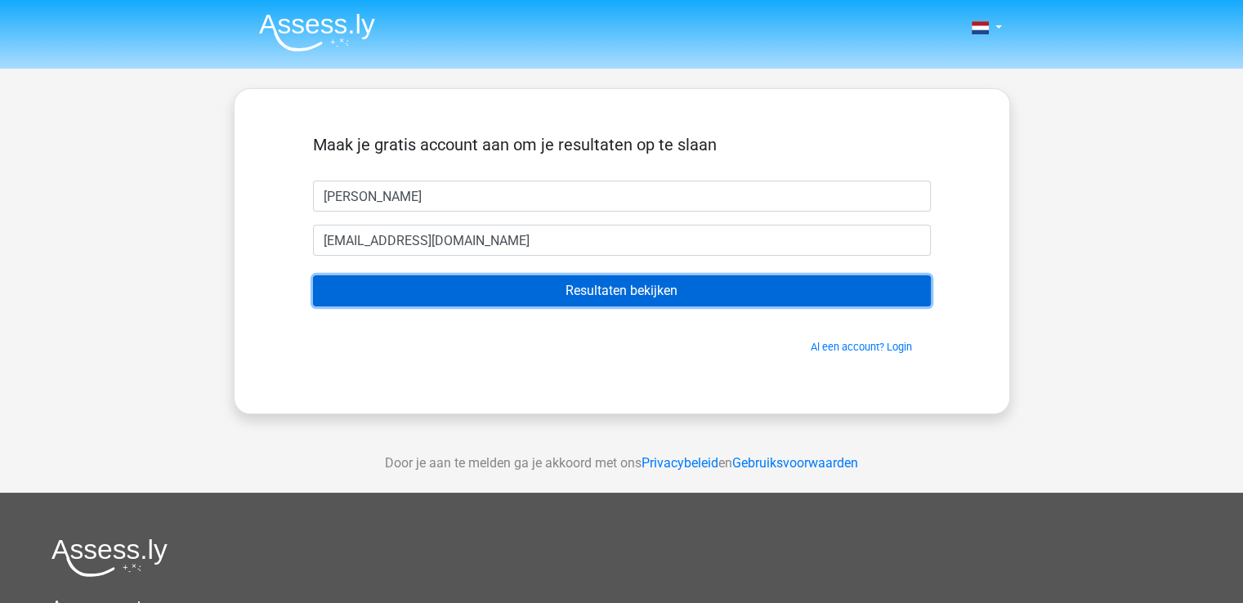
click at [551, 294] on input "Resultaten bekijken" at bounding box center [622, 290] width 618 height 31
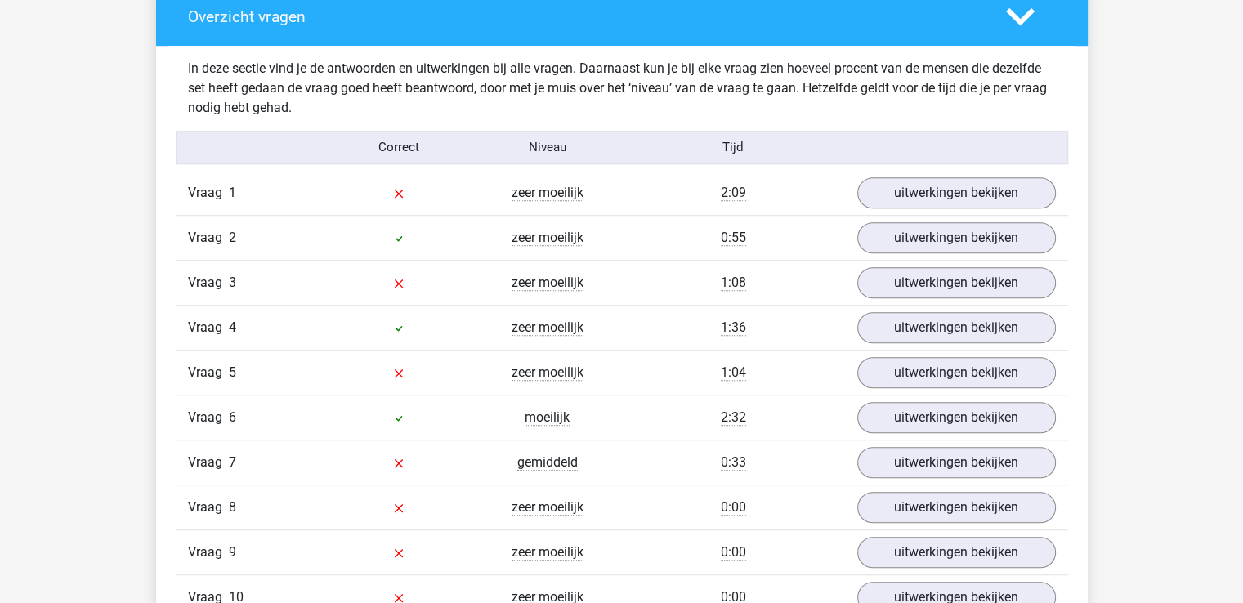
scroll to position [1307, 0]
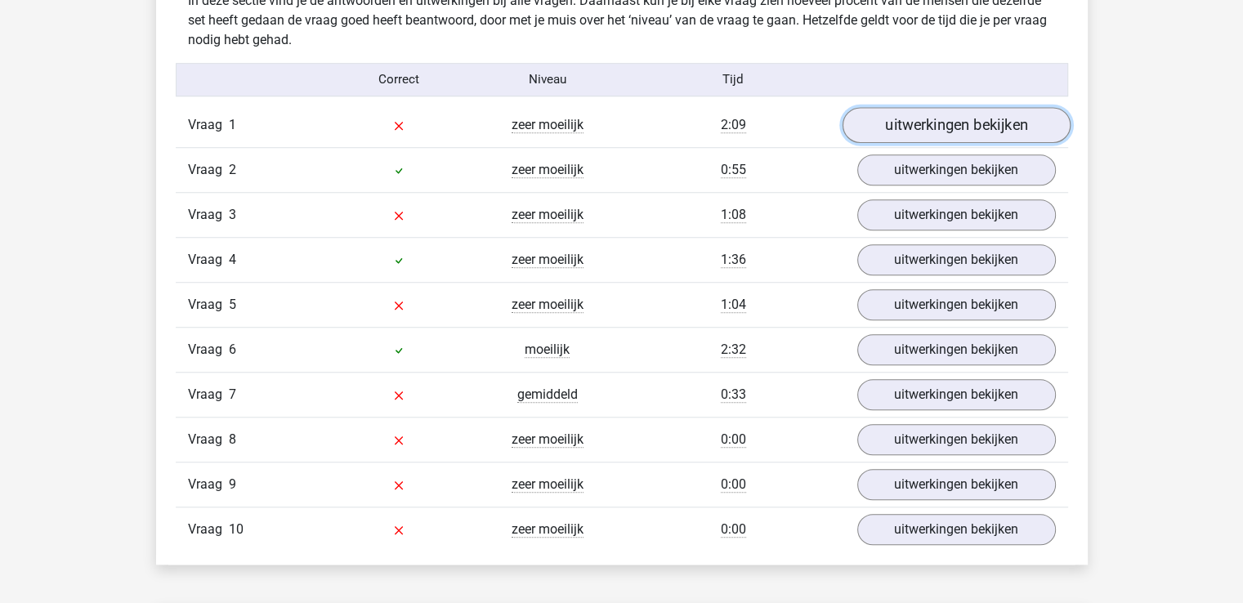
click at [965, 118] on link "uitwerkingen bekijken" at bounding box center [955, 125] width 228 height 36
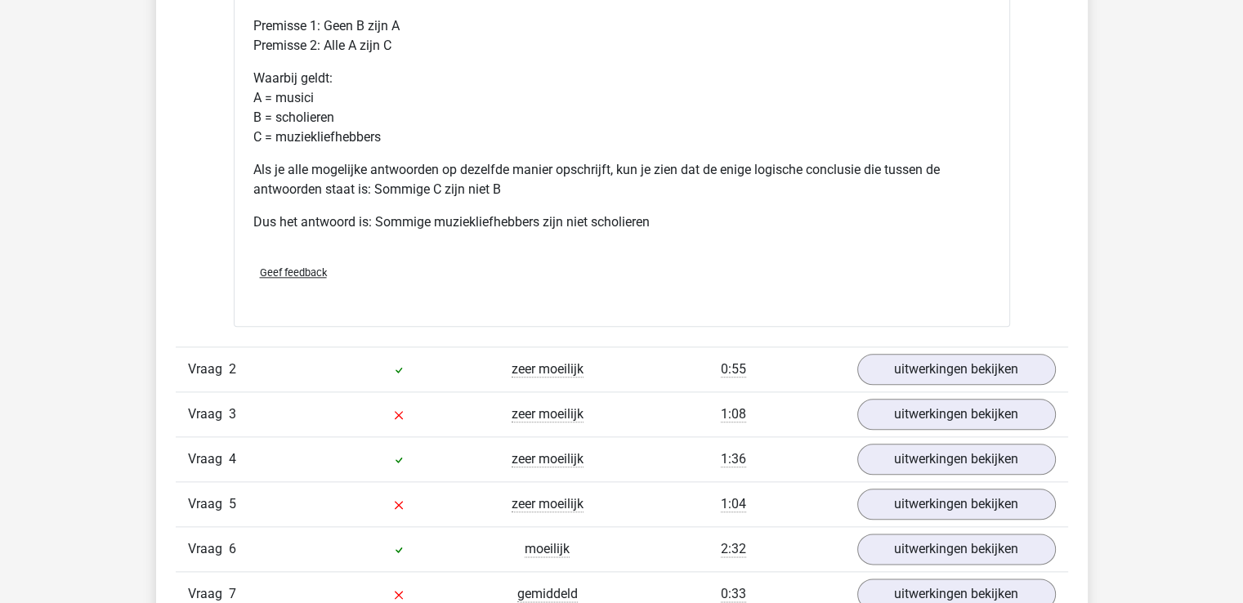
scroll to position [1879, 0]
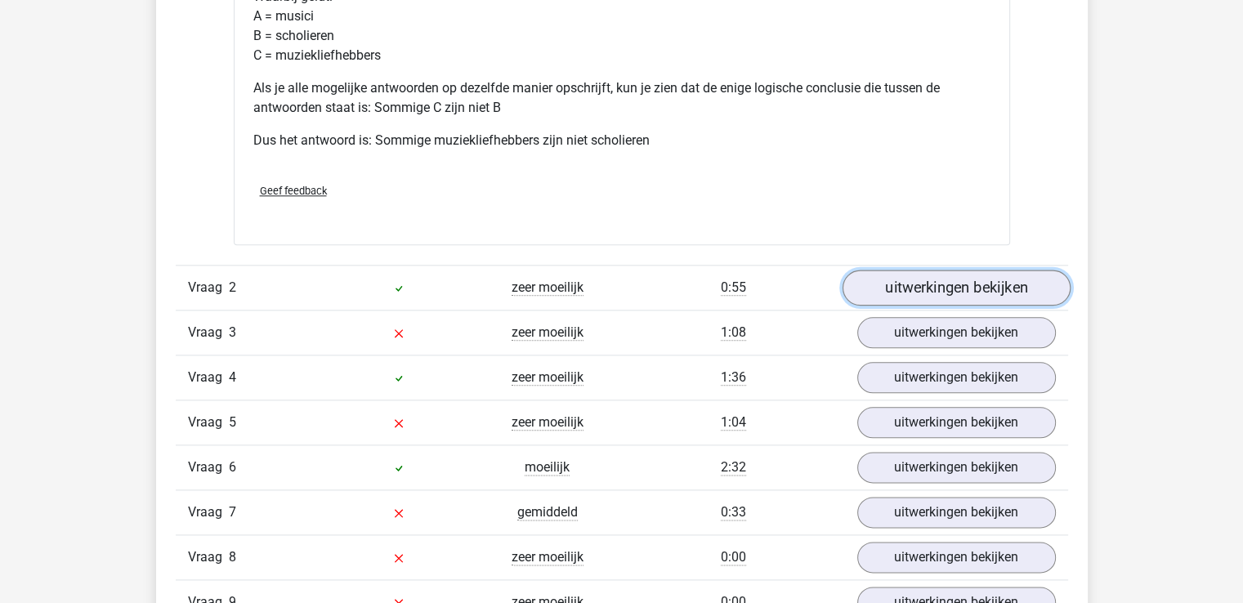
click at [919, 282] on link "uitwerkingen bekijken" at bounding box center [955, 288] width 228 height 36
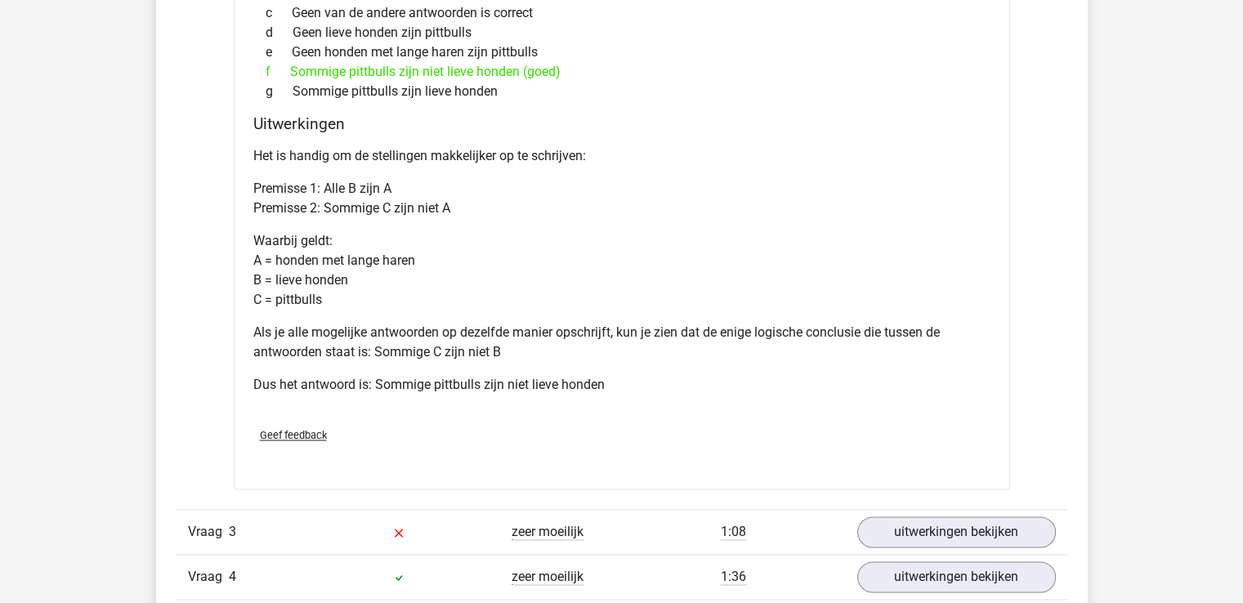
scroll to position [2533, 0]
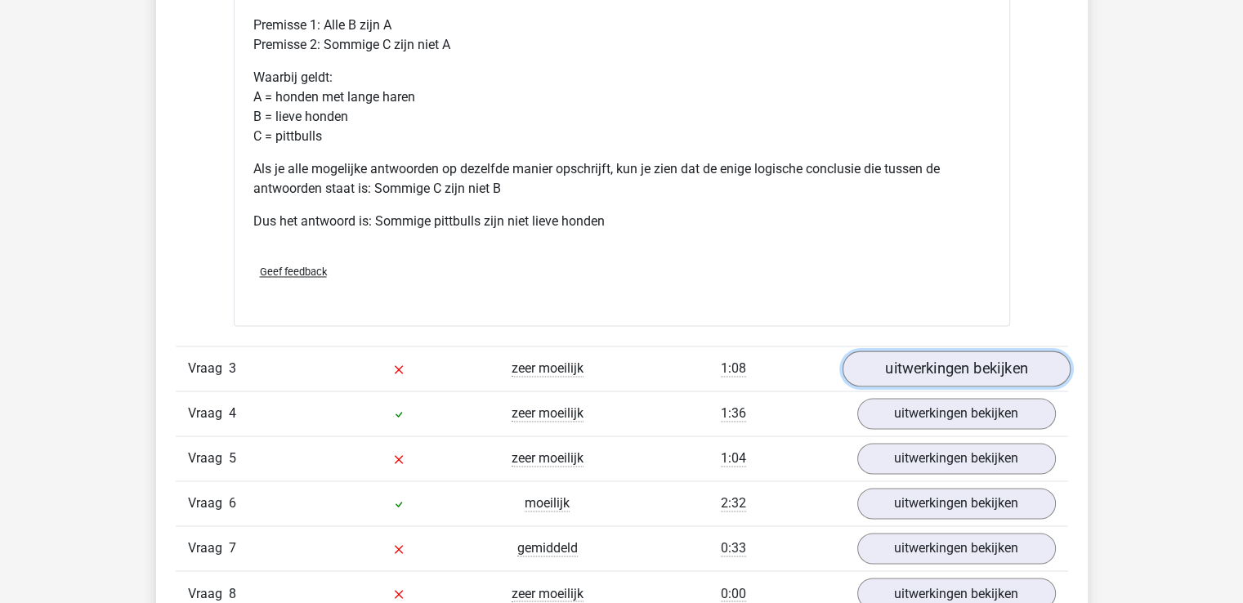
click at [930, 364] on link "uitwerkingen bekijken" at bounding box center [955, 369] width 228 height 36
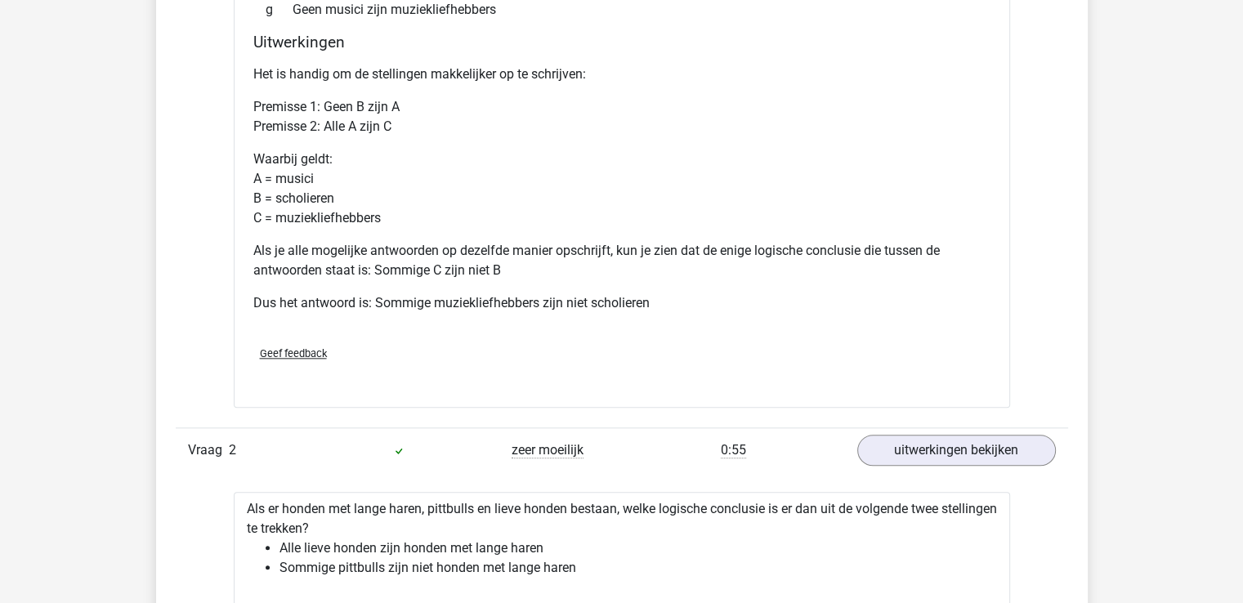
scroll to position [1716, 0]
